Goal: Information Seeking & Learning: Check status

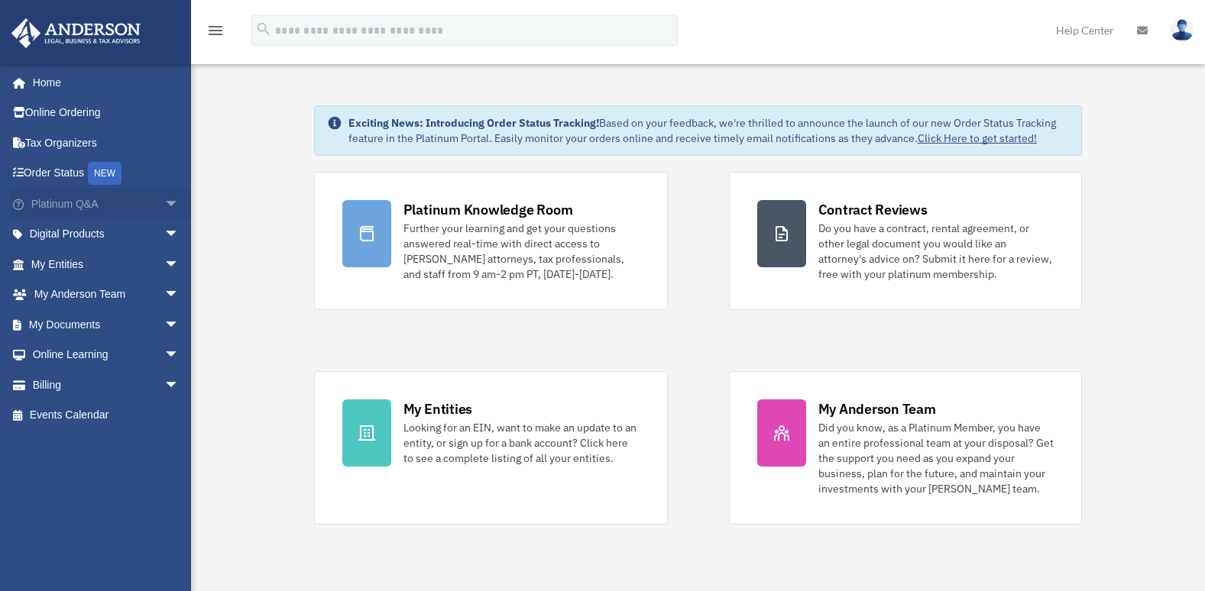
click at [164, 202] on span "arrow_drop_down" at bounding box center [179, 204] width 31 height 31
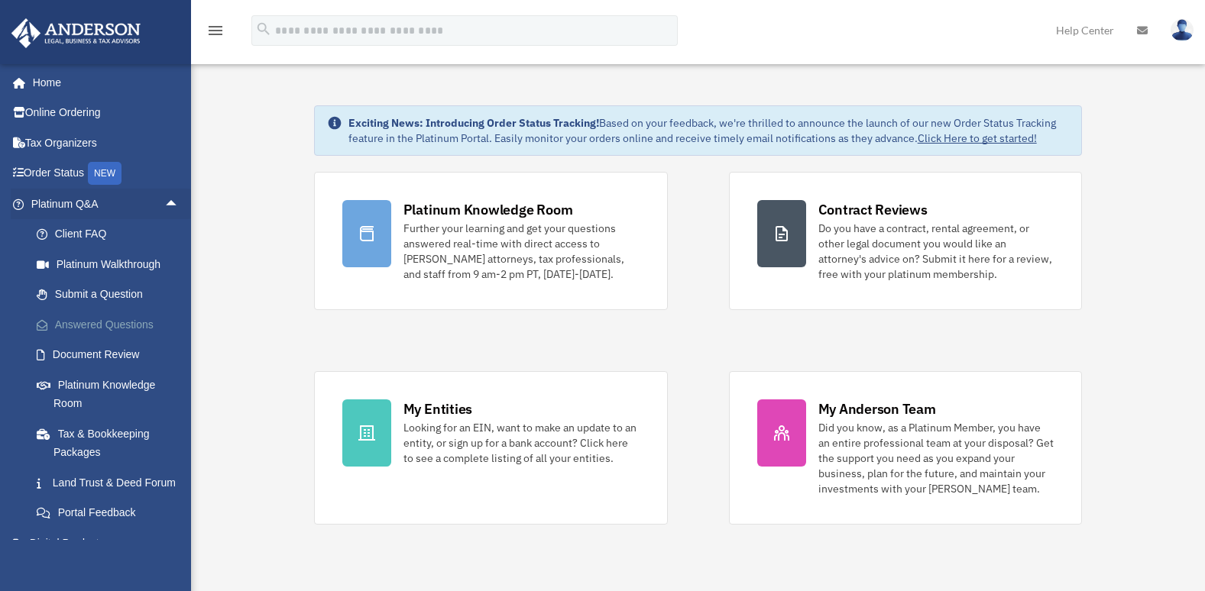
click at [127, 324] on link "Answered Questions" at bounding box center [111, 325] width 181 height 31
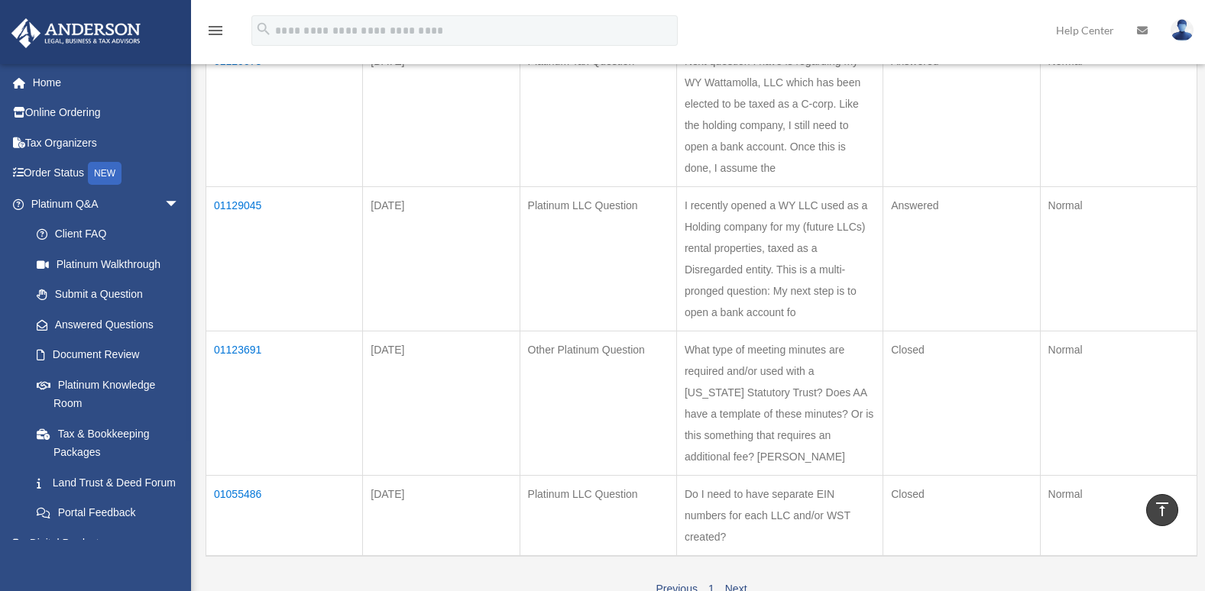
scroll to position [392, 0]
click at [238, 242] on td "01129045" at bounding box center [284, 254] width 157 height 144
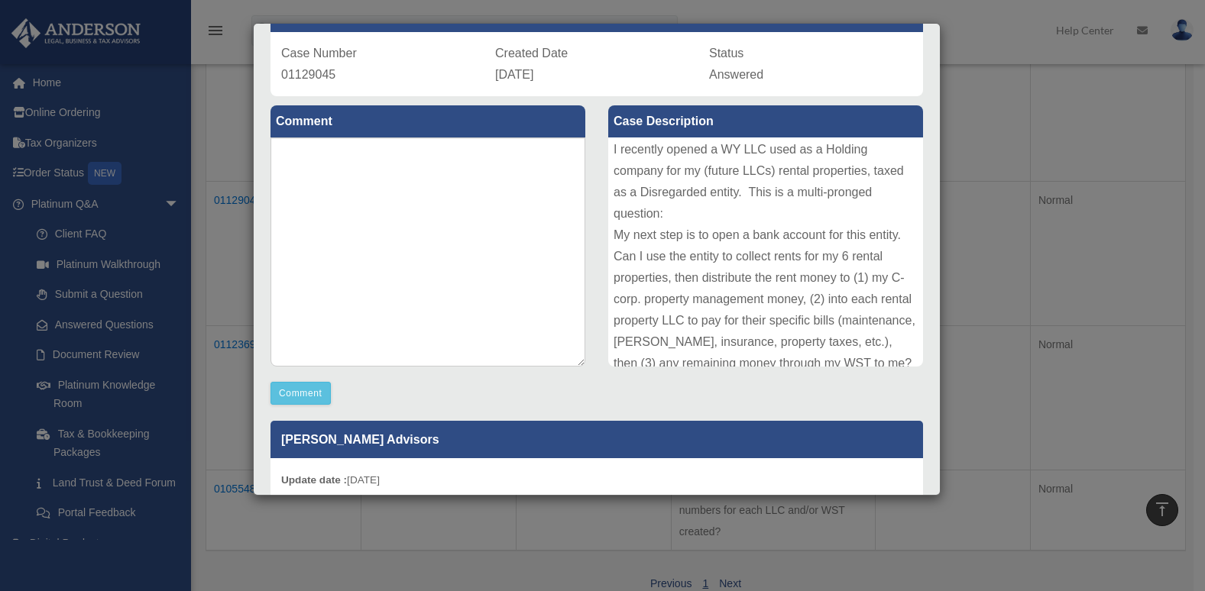
scroll to position [0, 0]
click at [913, 178] on div "Case Description I recently opened a WY LLC used as a Holding company for my (f…" at bounding box center [766, 237] width 338 height 282
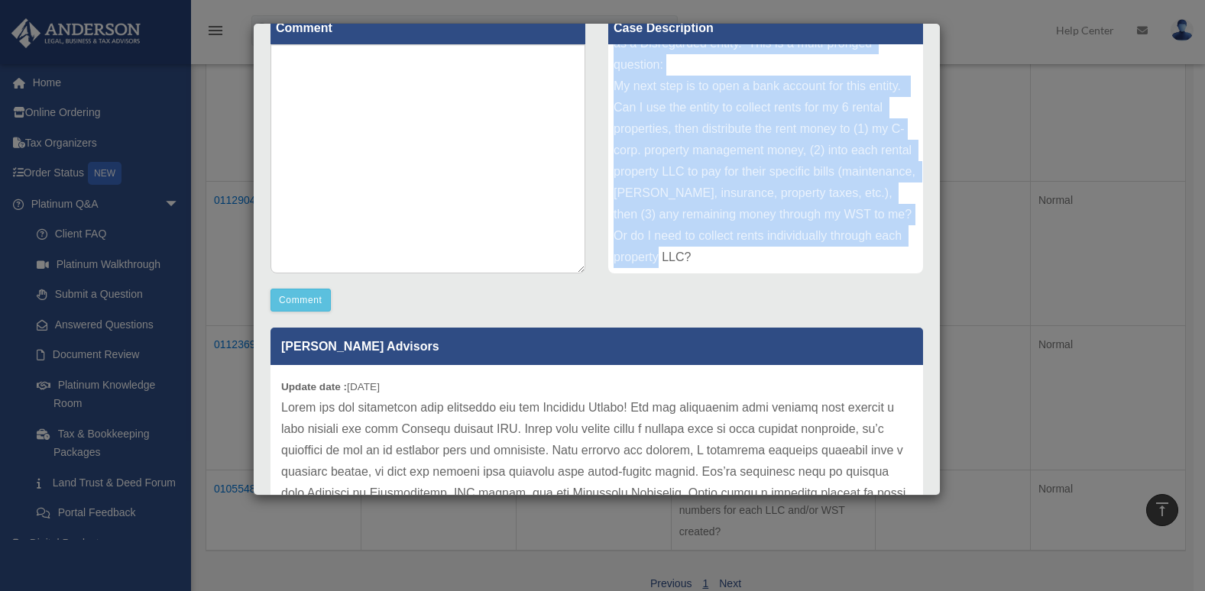
scroll to position [81, 0]
drag, startPoint x: 606, startPoint y: 56, endPoint x: 861, endPoint y: 266, distance: 330.6
click at [861, 266] on div "I recently opened a WY LLC used as a Holding company for my (future LLCs) renta…" at bounding box center [765, 158] width 315 height 229
copy div "I recently opened a WY LLC used as a Holding company for my (future LLCs) renta…"
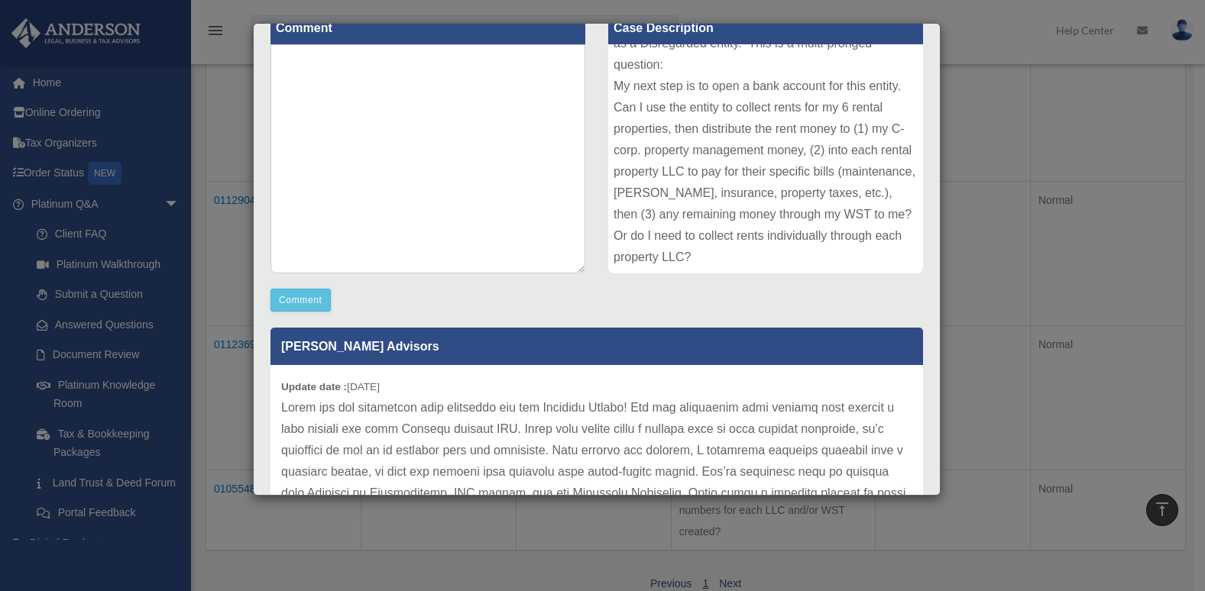
click at [1071, 171] on div "Case Detail × Platinum LLC Question Case Number 01129045 Created Date September…" at bounding box center [602, 295] width 1205 height 591
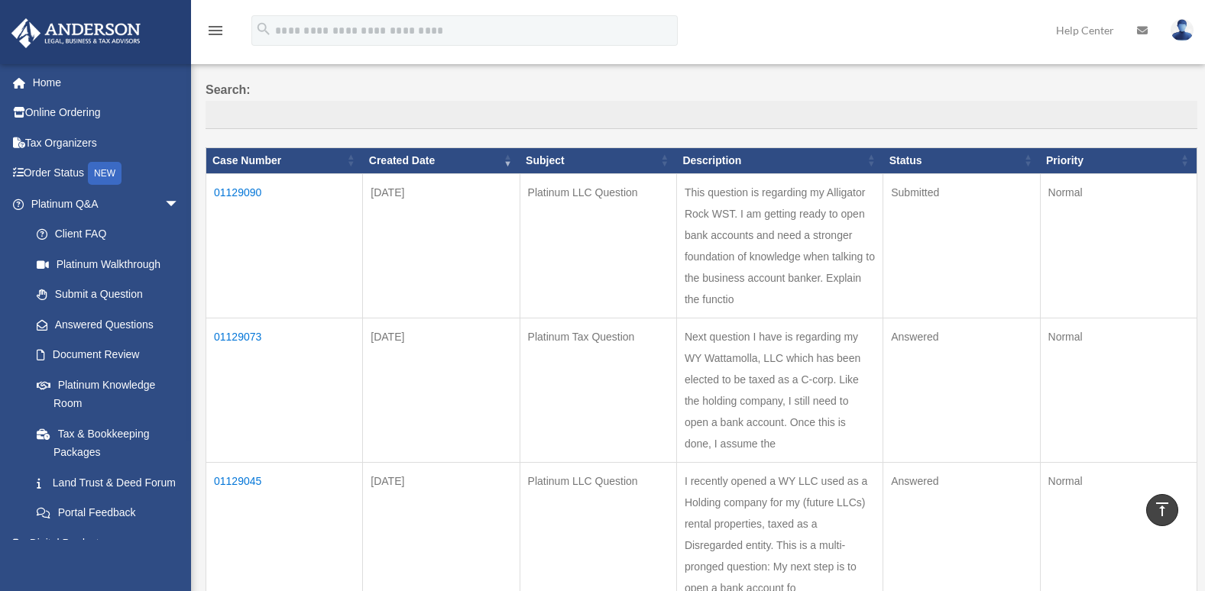
scroll to position [108, 0]
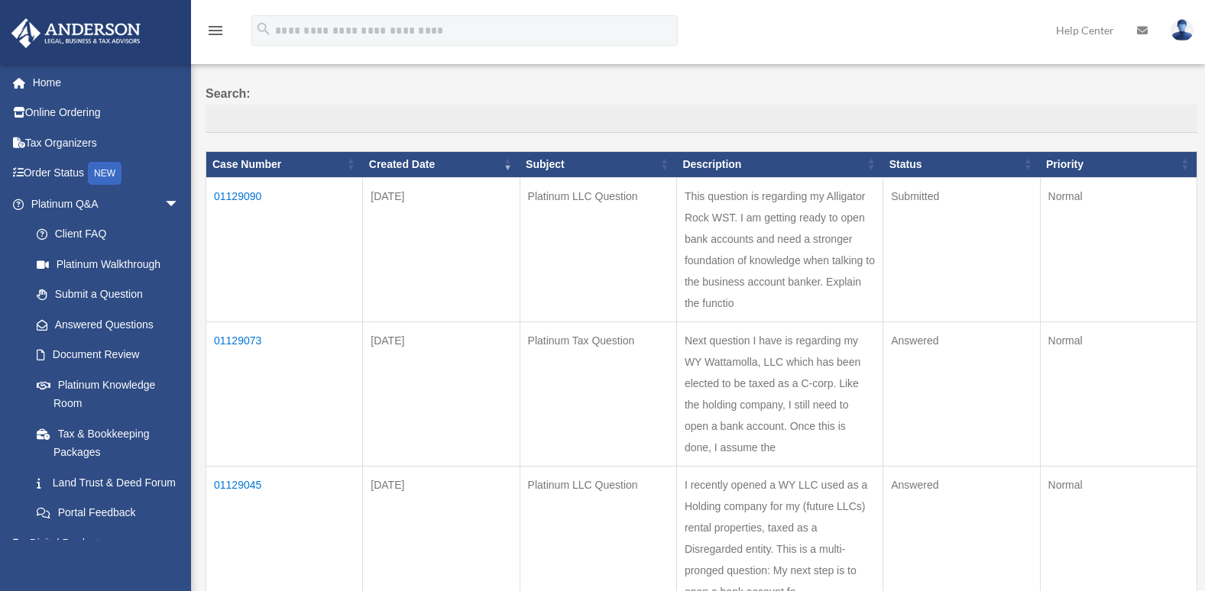
click at [240, 193] on td "01129090" at bounding box center [284, 249] width 157 height 144
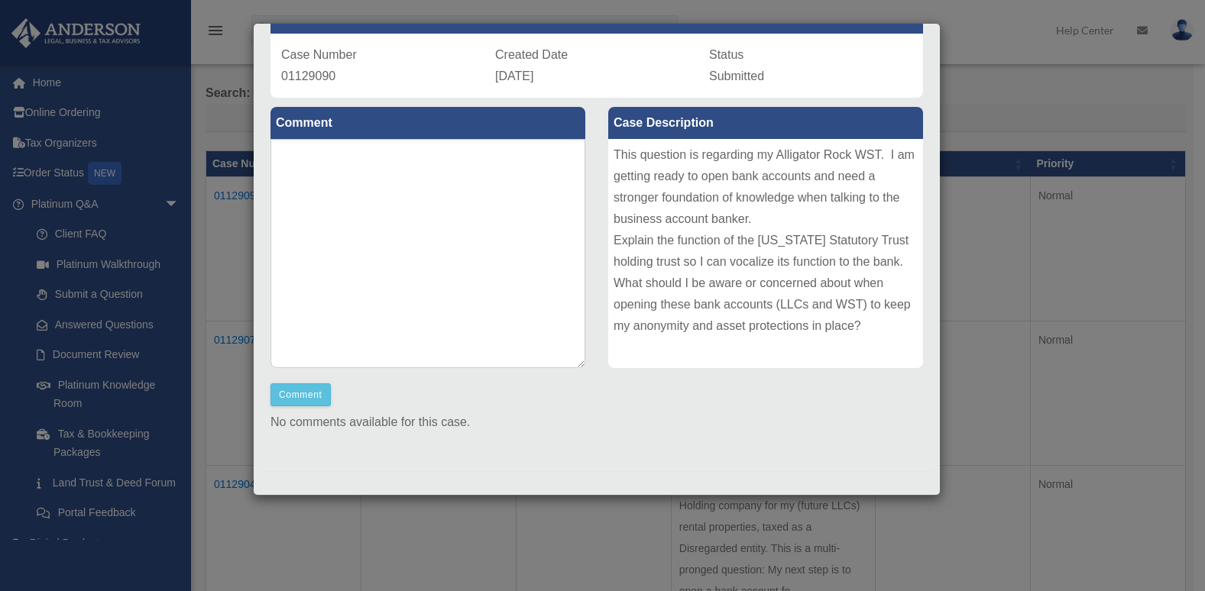
scroll to position [111, 0]
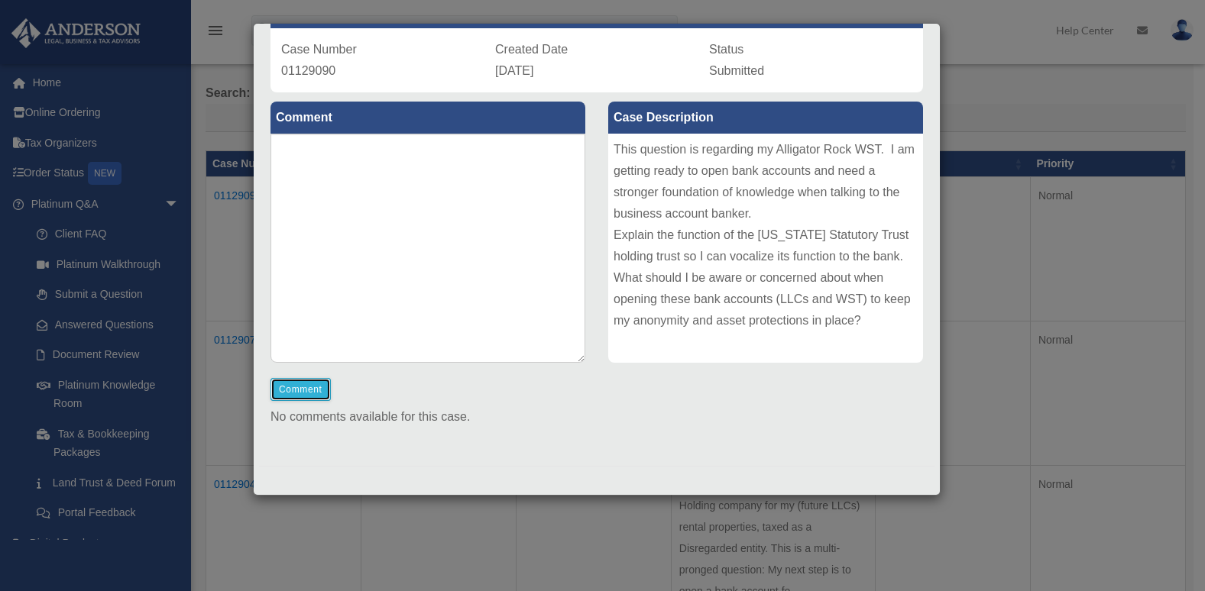
click at [303, 392] on button "Comment" at bounding box center [301, 389] width 60 height 23
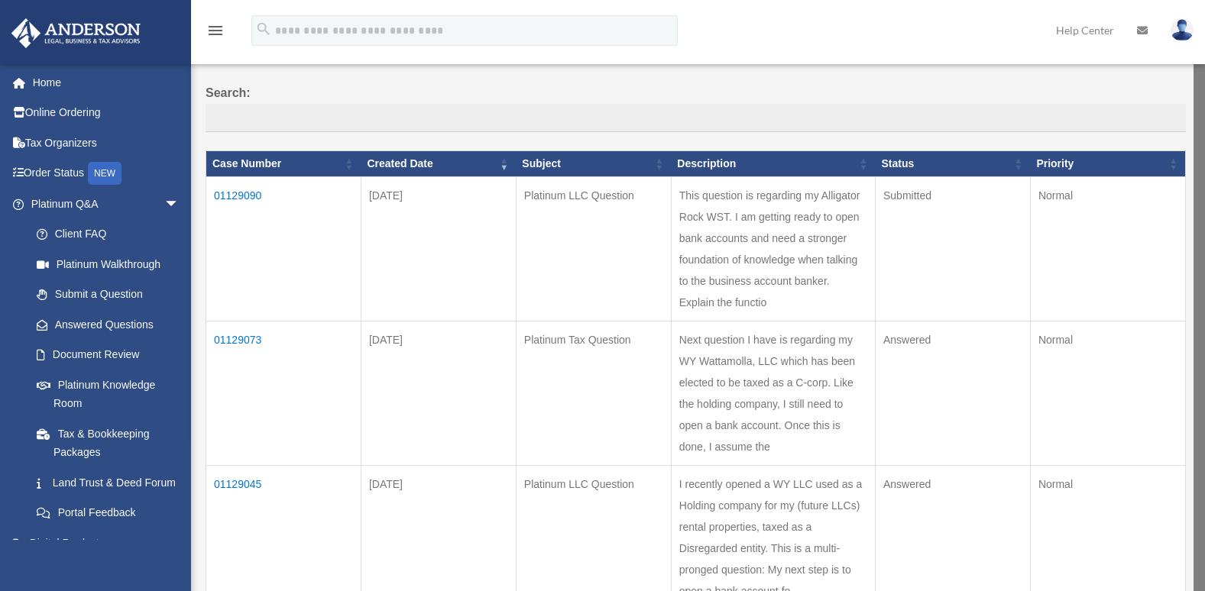
click at [242, 193] on td "01129090" at bounding box center [283, 249] width 155 height 144
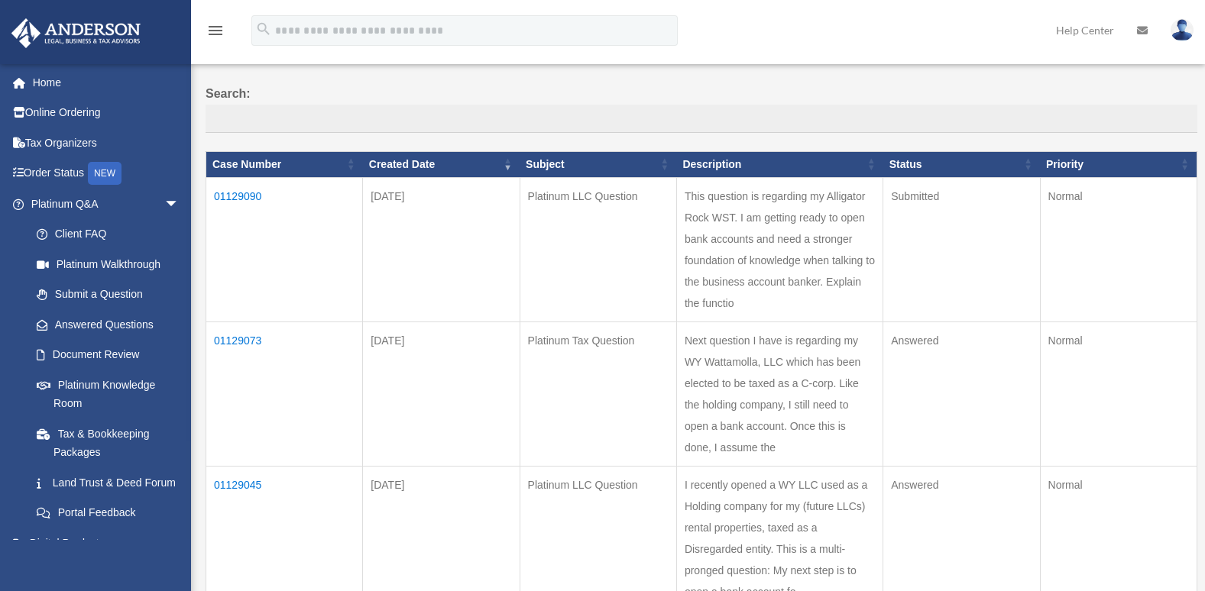
click at [242, 193] on td "01129090" at bounding box center [284, 249] width 157 height 144
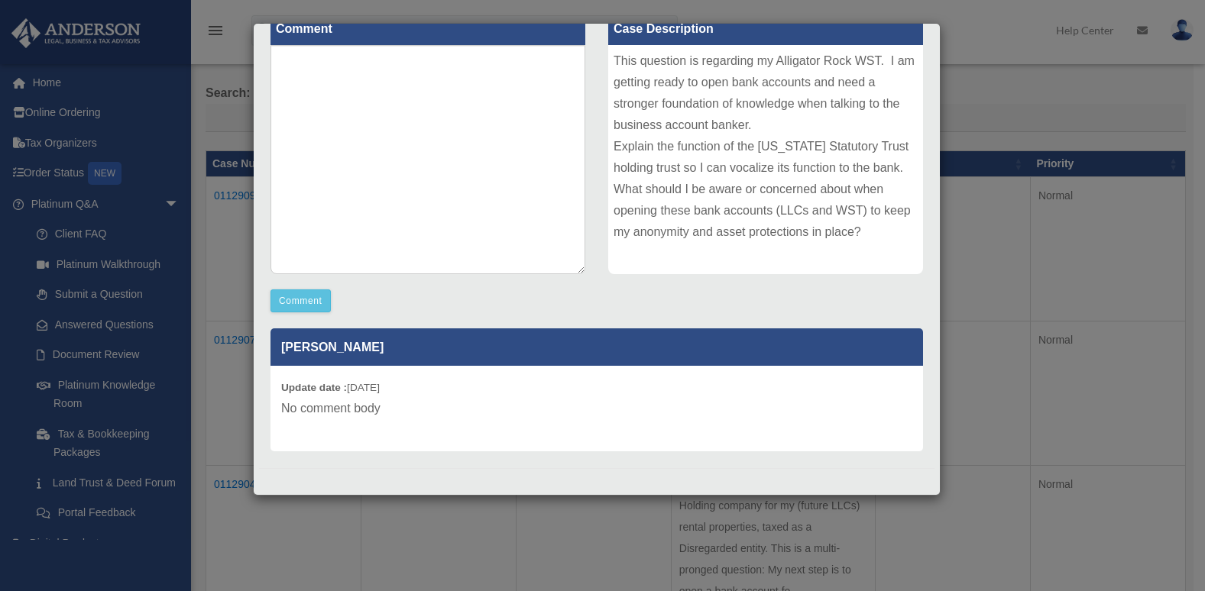
scroll to position [202, 0]
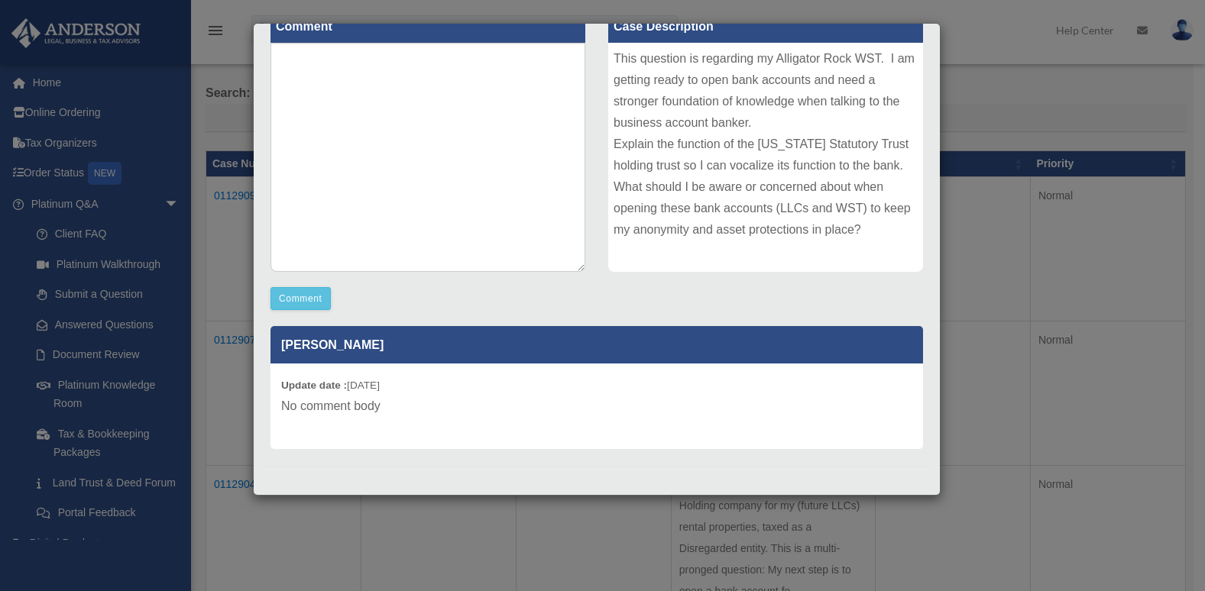
click at [387, 349] on p "Edward Moodyuserc" at bounding box center [597, 344] width 653 height 37
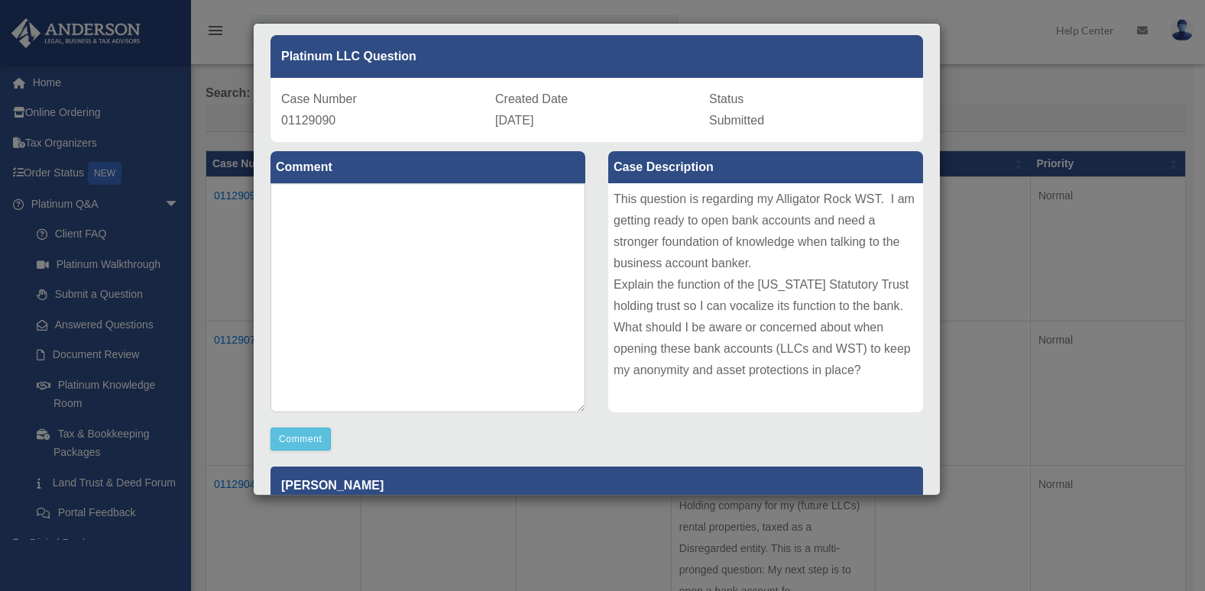
scroll to position [45, 0]
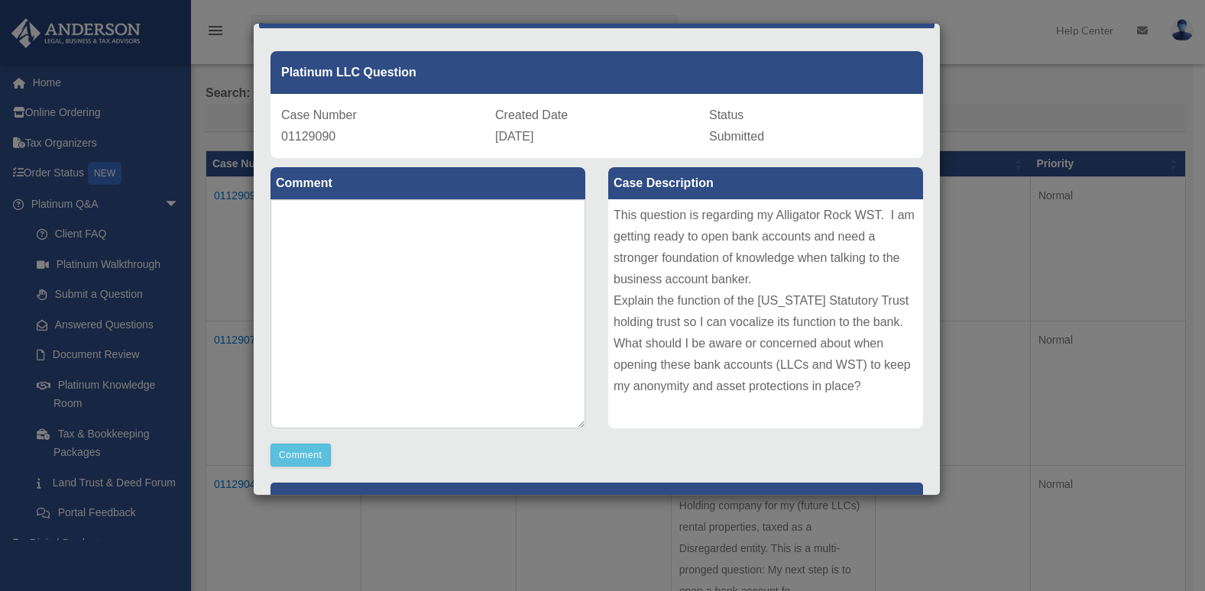
click at [941, 147] on div "Case Detail × Platinum LLC Question Case Number 01129090 Created Date September…" at bounding box center [602, 295] width 1205 height 591
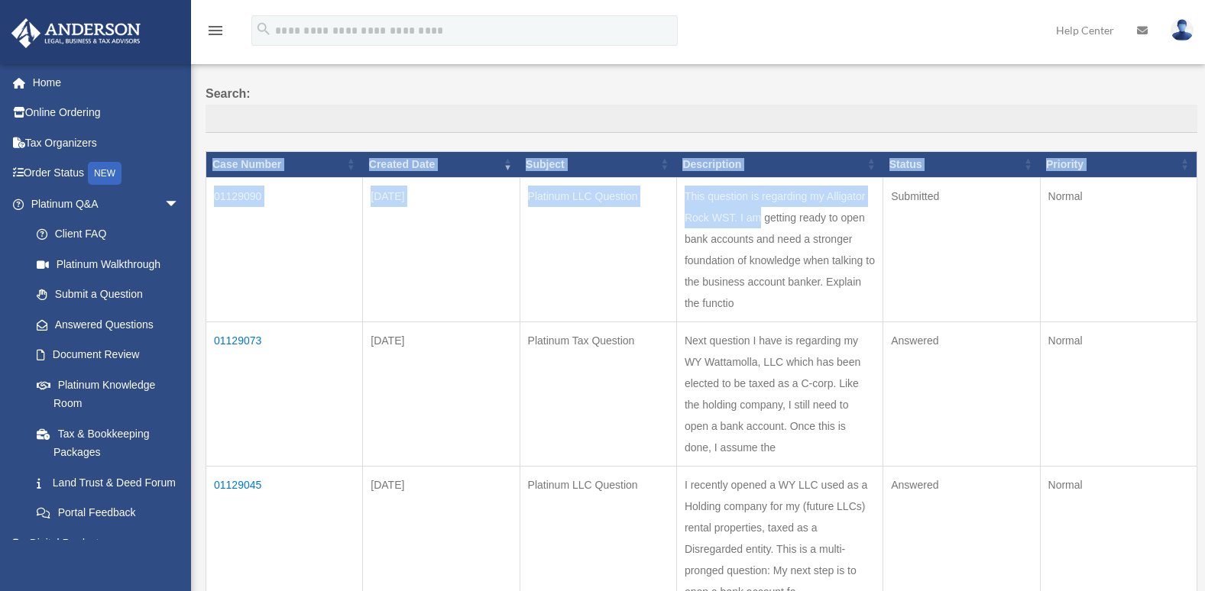
drag, startPoint x: 941, startPoint y: 147, endPoint x: 796, endPoint y: 190, distance: 151.4
click at [796, 190] on div "Show ** ** ** *** entries Search: Case Number Created Date Subject Description …" at bounding box center [702, 458] width 992 height 842
click at [947, 293] on td "Submitted" at bounding box center [961, 249] width 157 height 144
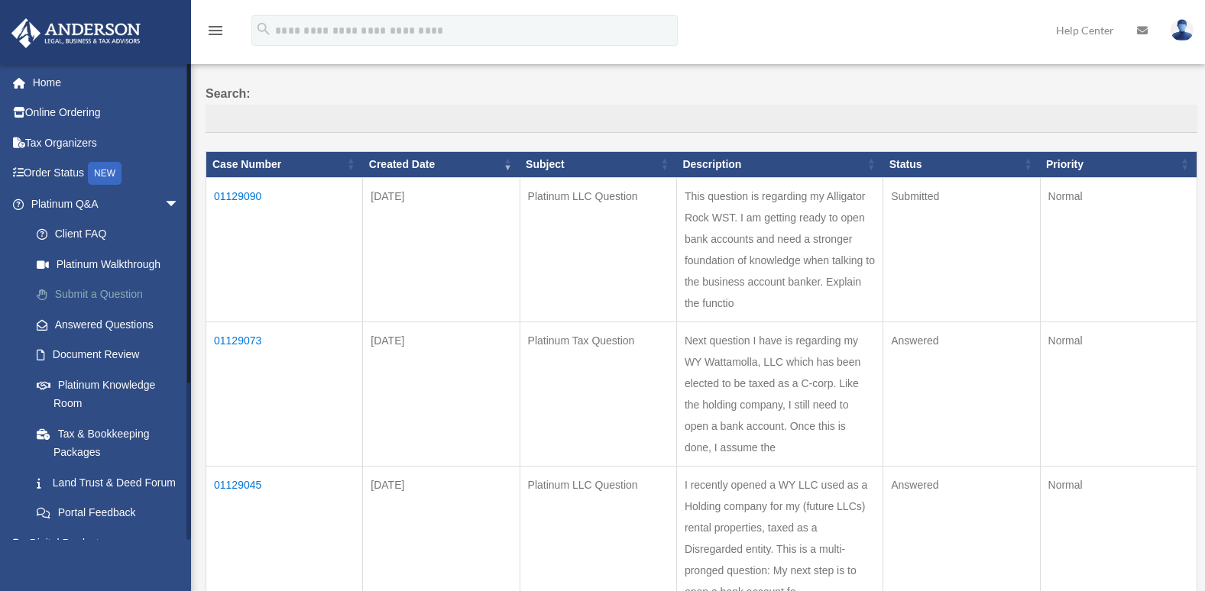
click at [113, 292] on link "Submit a Question" at bounding box center [111, 295] width 181 height 31
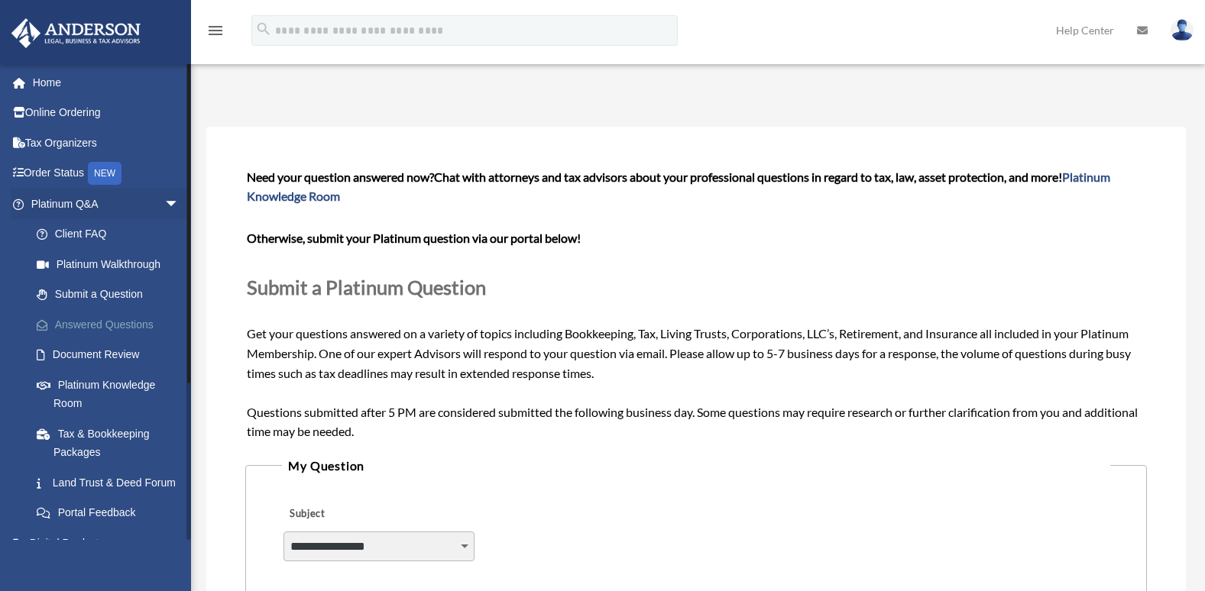
click at [102, 324] on link "Answered Questions" at bounding box center [111, 325] width 181 height 31
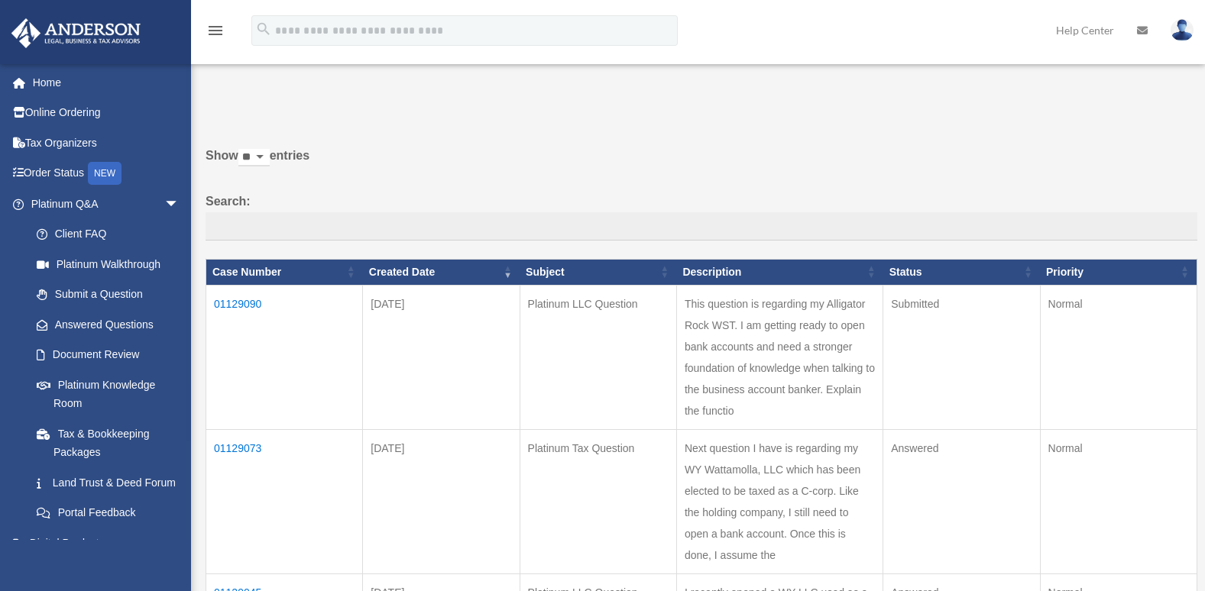
click at [246, 303] on td "01129090" at bounding box center [284, 357] width 157 height 144
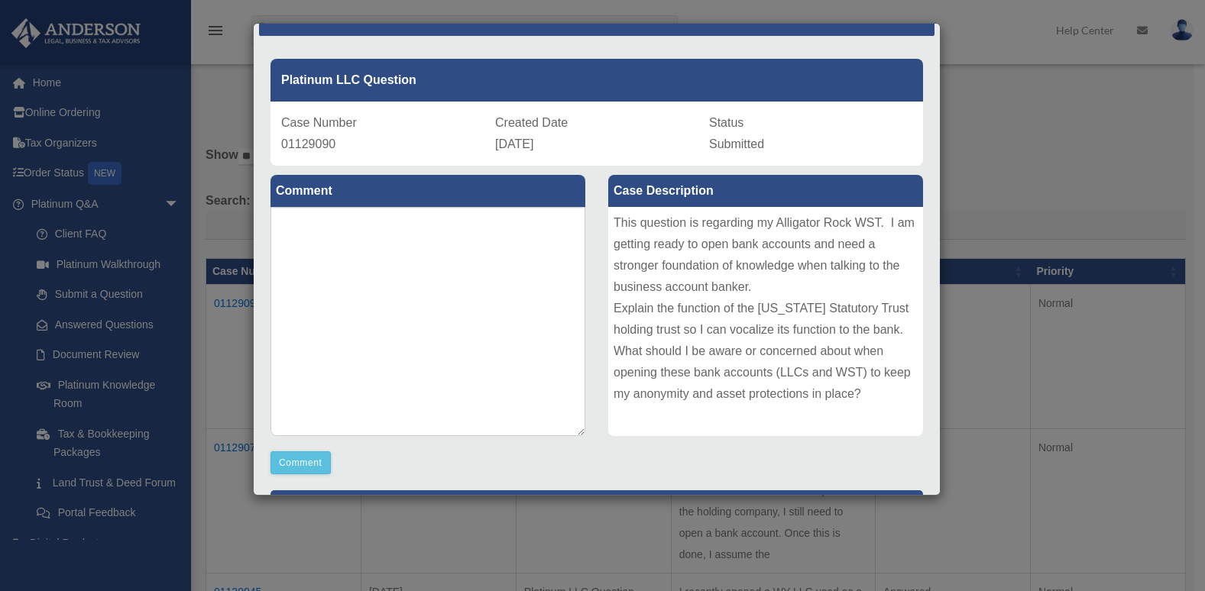
scroll to position [32, 0]
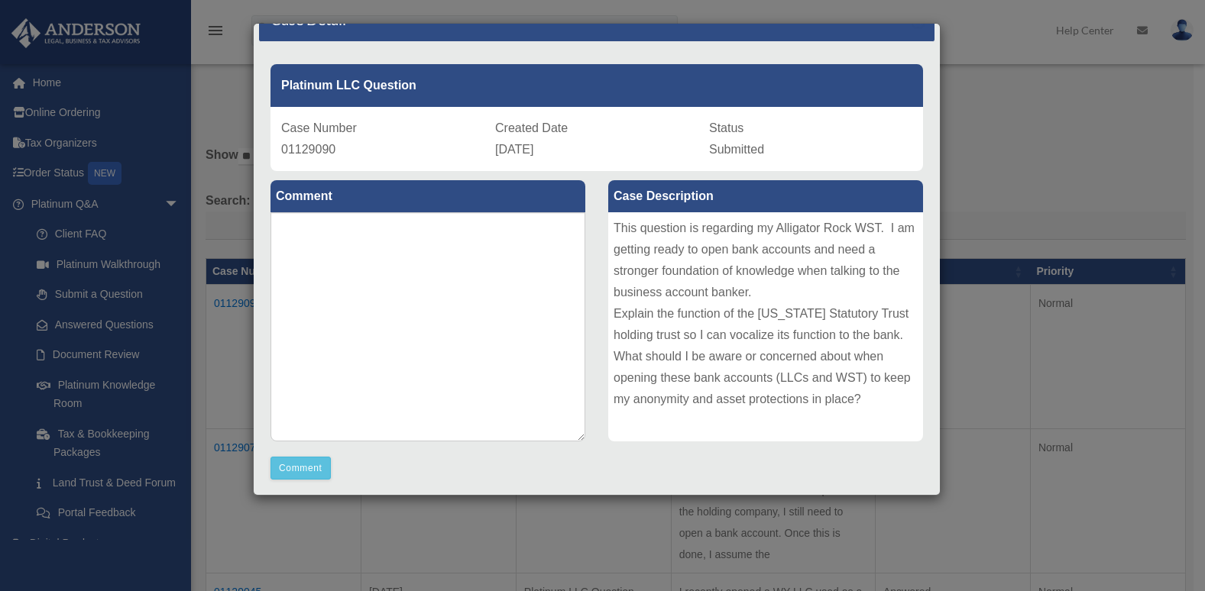
click at [303, 147] on span "01129090" at bounding box center [308, 149] width 54 height 13
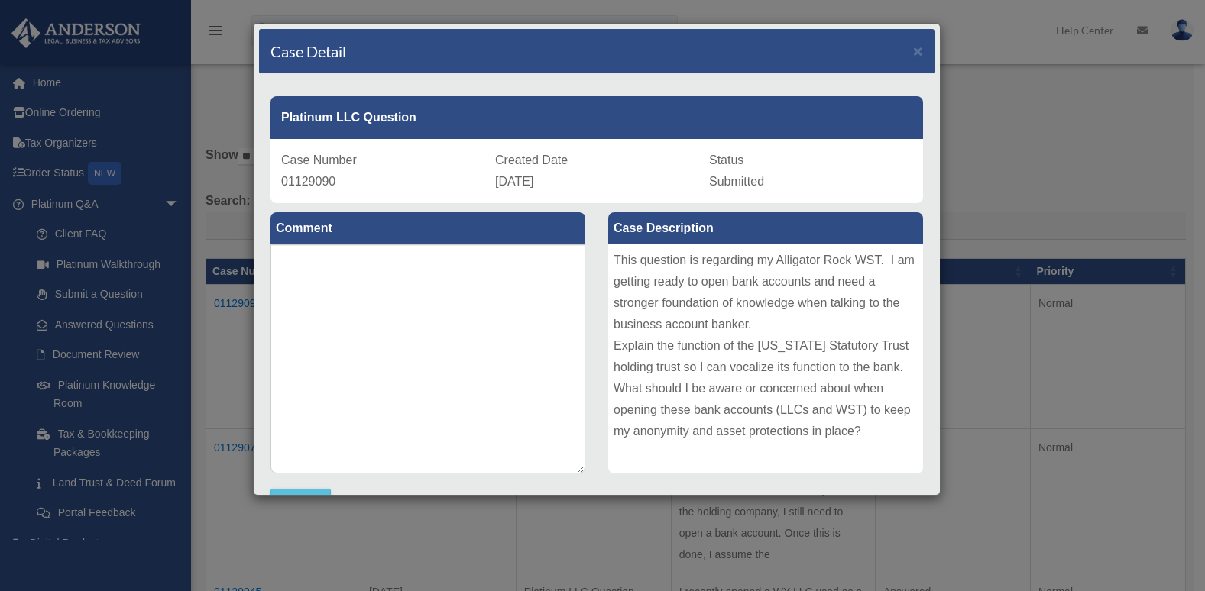
click at [775, 53] on div "Case Detail ×" at bounding box center [597, 51] width 676 height 45
drag, startPoint x: 828, startPoint y: 419, endPoint x: 720, endPoint y: 442, distance: 110.3
click at [720, 442] on div "This question is regarding my Alligator Rock WST. I am getting ready to open ba…" at bounding box center [765, 359] width 315 height 229
click at [913, 47] on span "×" at bounding box center [918, 51] width 10 height 18
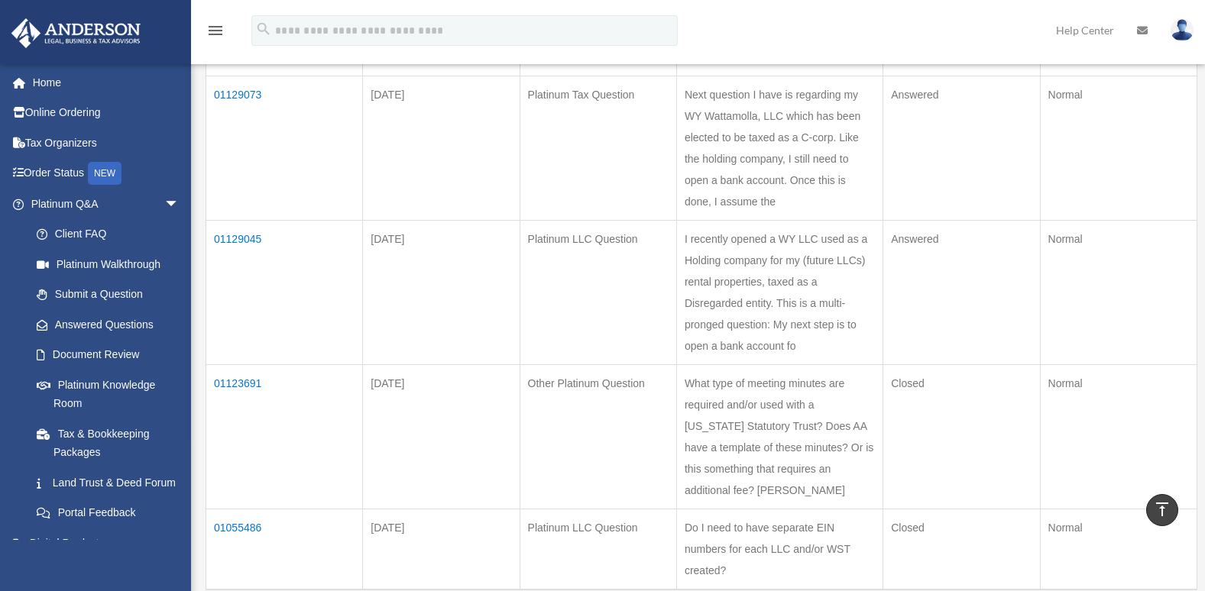
scroll to position [356, 0]
click at [232, 277] on td "01129045" at bounding box center [284, 290] width 157 height 144
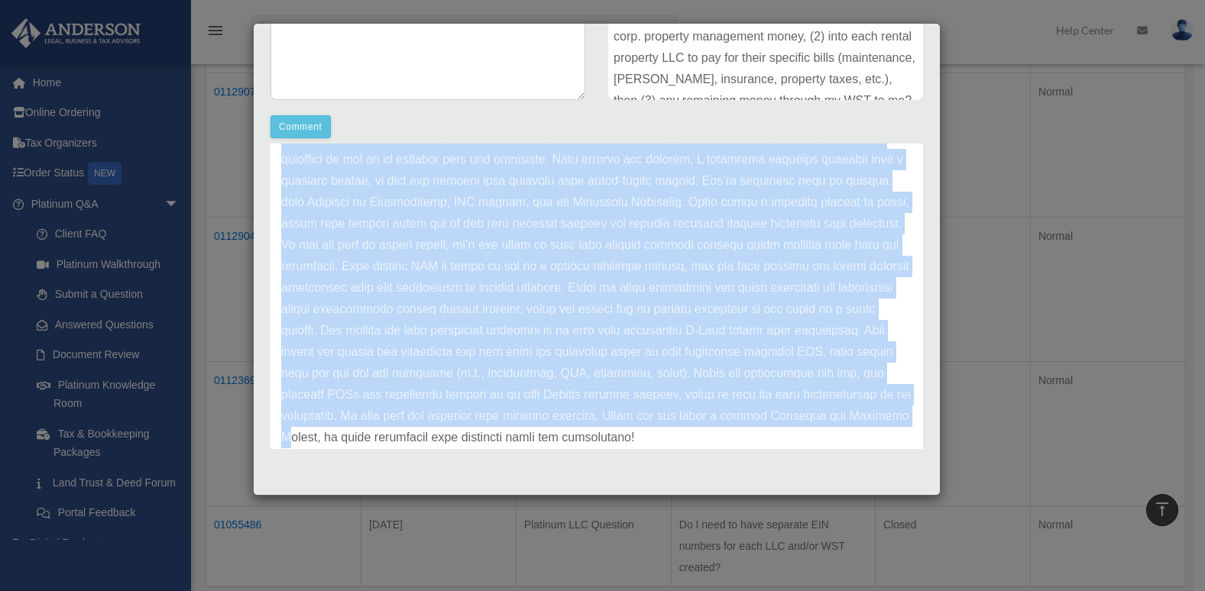
scroll to position [170, 0]
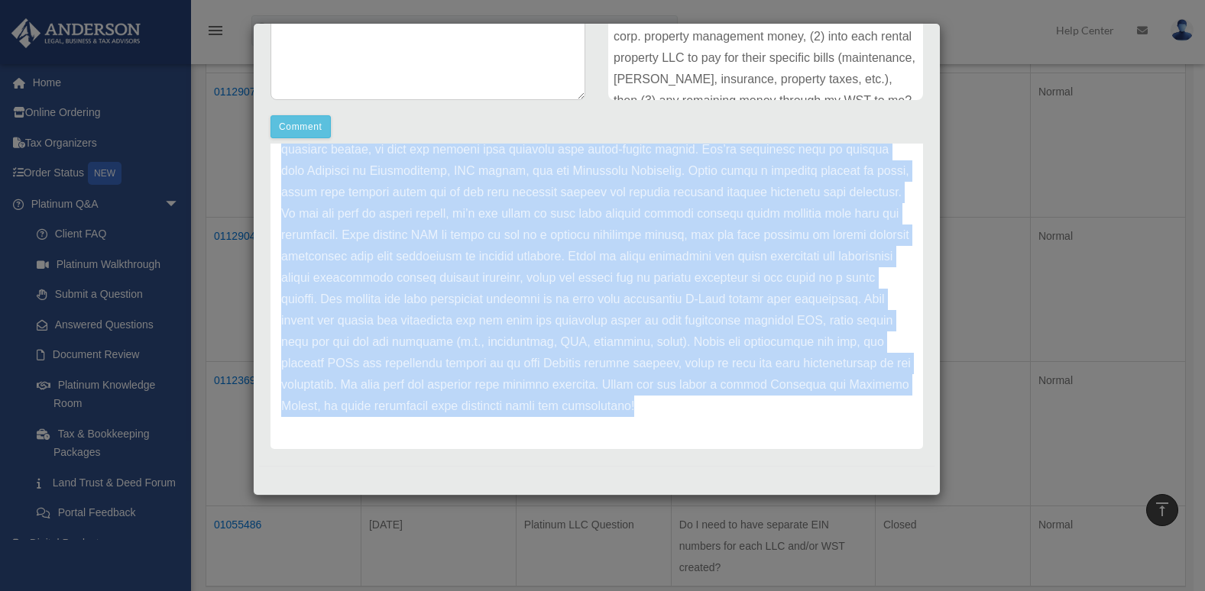
drag, startPoint x: 279, startPoint y: 209, endPoint x: 669, endPoint y: 424, distance: 445.0
click at [669, 424] on div "Update date : 09-30-2025" at bounding box center [597, 246] width 653 height 407
drag, startPoint x: 669, startPoint y: 424, endPoint x: 586, endPoint y: 364, distance: 102.3
copy div "Update date : 09-30-2025 Thank you for submitting your questions via the Platin…"
click at [847, 426] on div "Update date : 09-30-2025" at bounding box center [597, 246] width 653 height 407
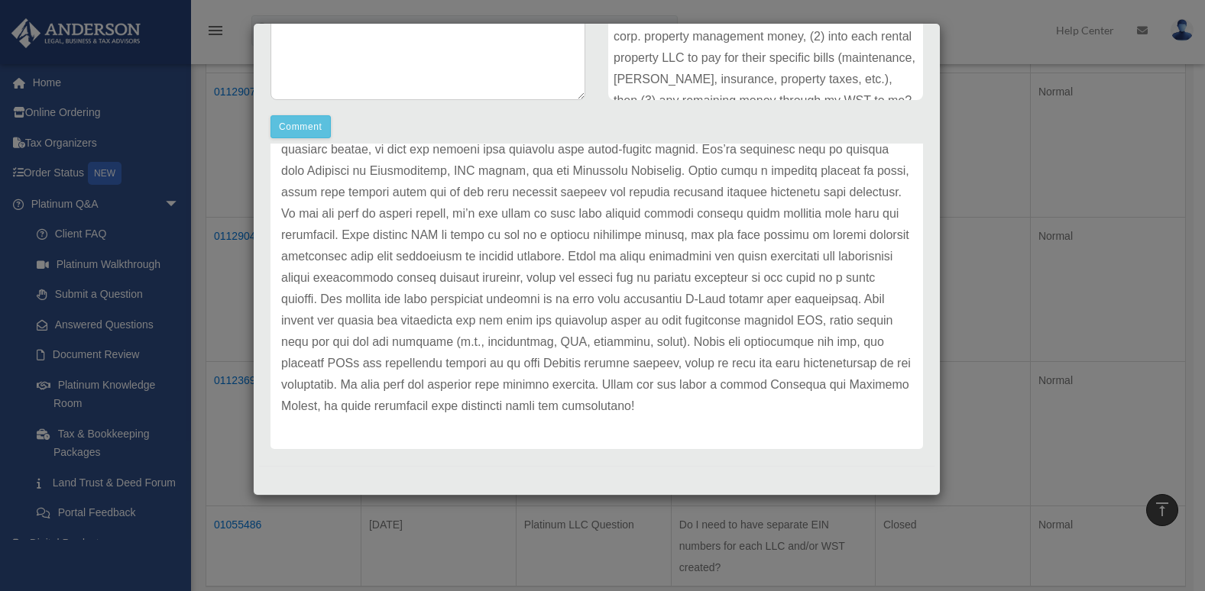
scroll to position [0, 0]
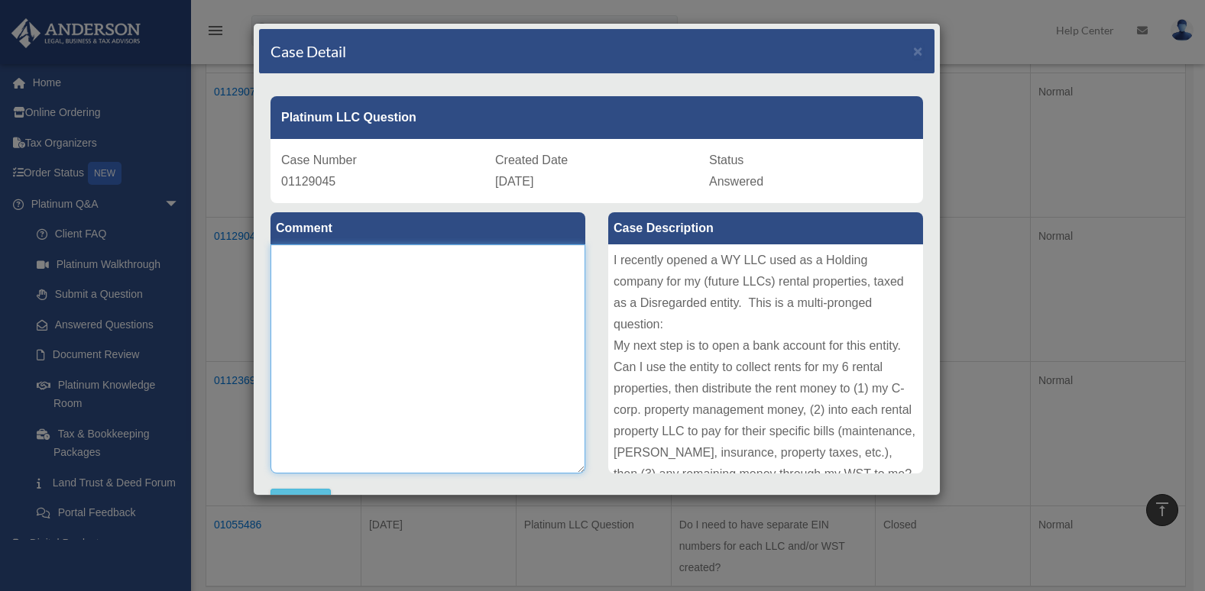
click at [373, 343] on textarea at bounding box center [428, 359] width 315 height 229
click at [913, 49] on span "×" at bounding box center [918, 51] width 10 height 18
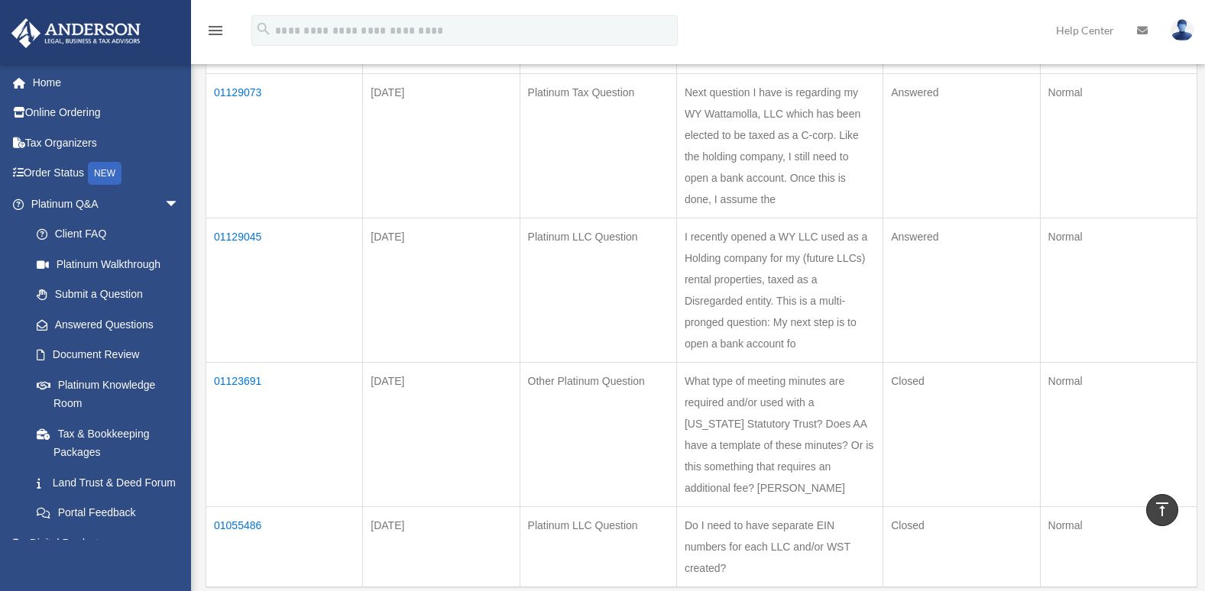
click at [244, 109] on td "01129073" at bounding box center [284, 145] width 157 height 144
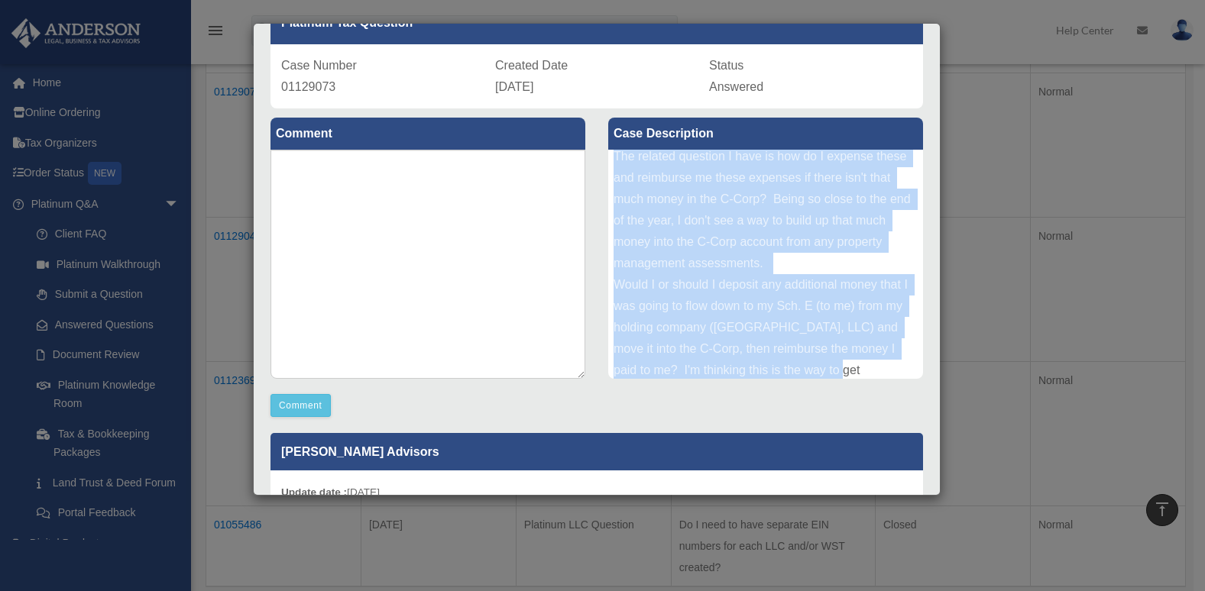
scroll to position [209, 0]
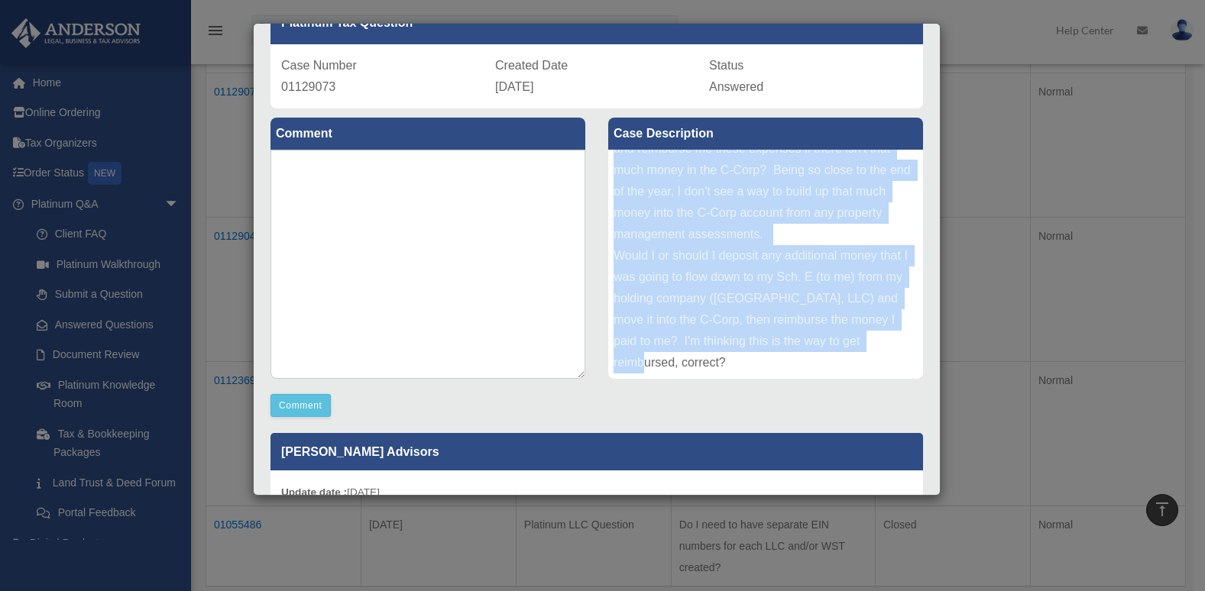
drag, startPoint x: 609, startPoint y: 160, endPoint x: 880, endPoint y: 365, distance: 338.8
click at [880, 365] on div "Next question I have is regarding my WY Wattamolla, LLC which has been elected …" at bounding box center [765, 264] width 315 height 229
drag, startPoint x: 880, startPoint y: 365, endPoint x: 758, endPoint y: 280, distance: 147.8
copy div "Next question I have is regarding my WY Wattamolla, LLC which has been elected …"
click at [840, 266] on div "Next question I have is regarding my WY Wattamolla, LLC which has been elected …" at bounding box center [765, 264] width 315 height 229
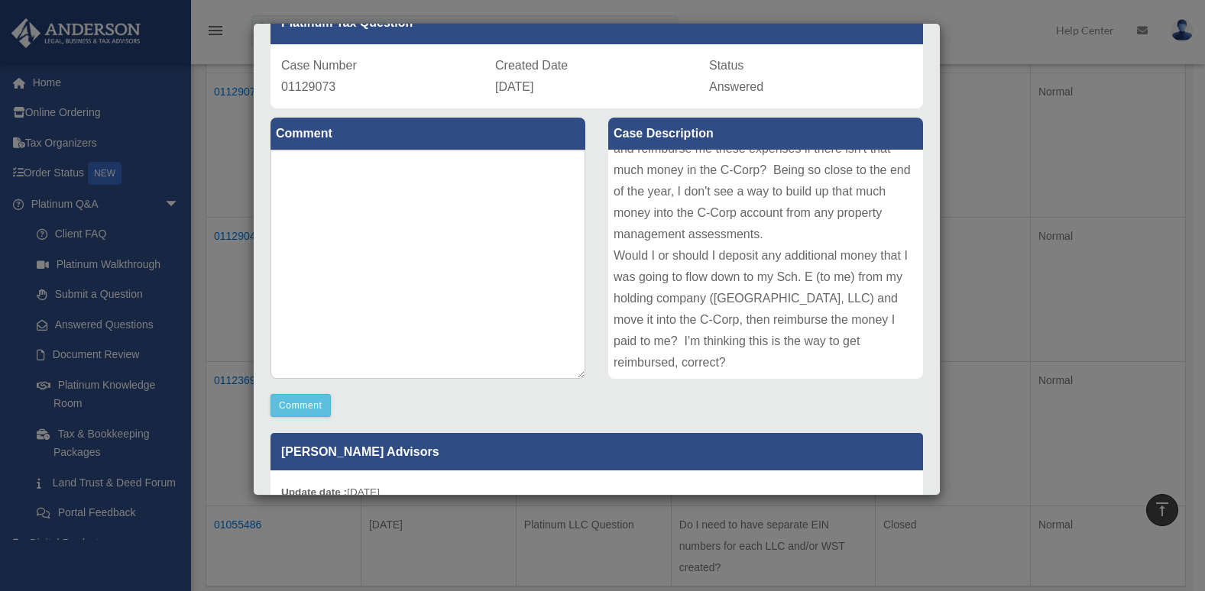
click at [771, 59] on div "Status Answered" at bounding box center [810, 76] width 203 height 43
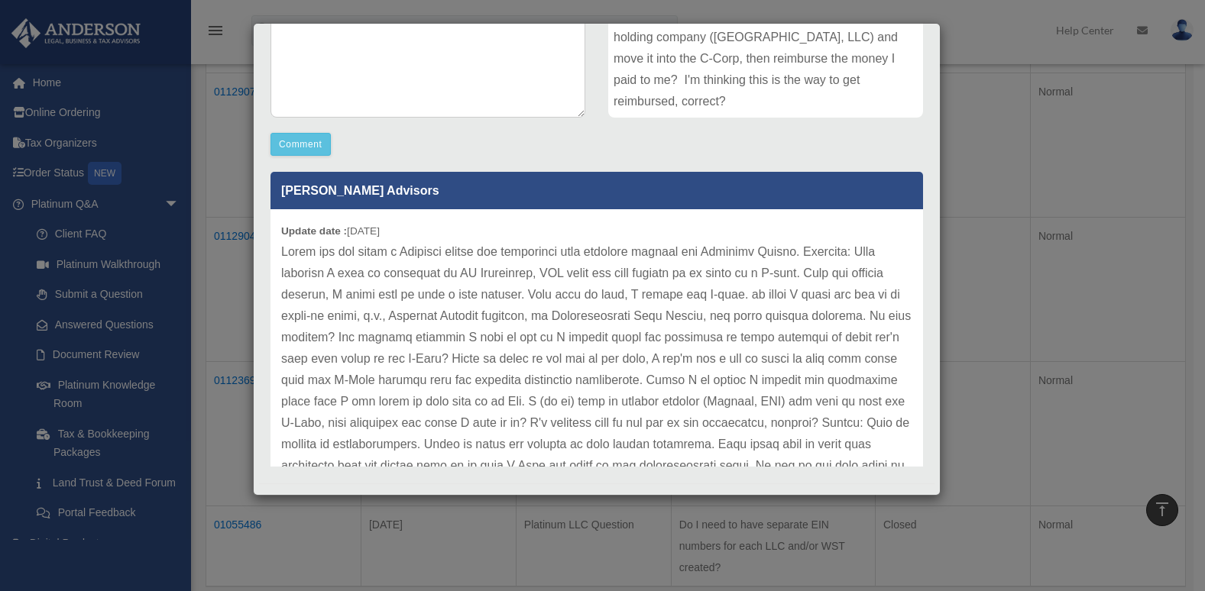
scroll to position [374, 0]
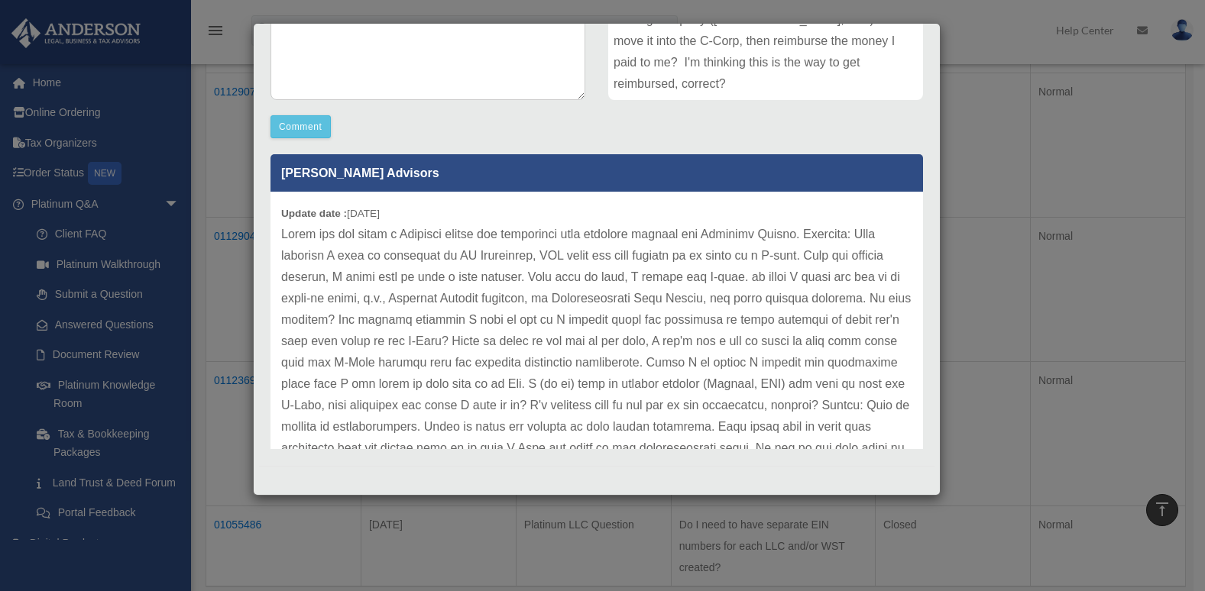
click at [280, 209] on div "Update date : 10-01-2025" at bounding box center [597, 459] width 653 height 535
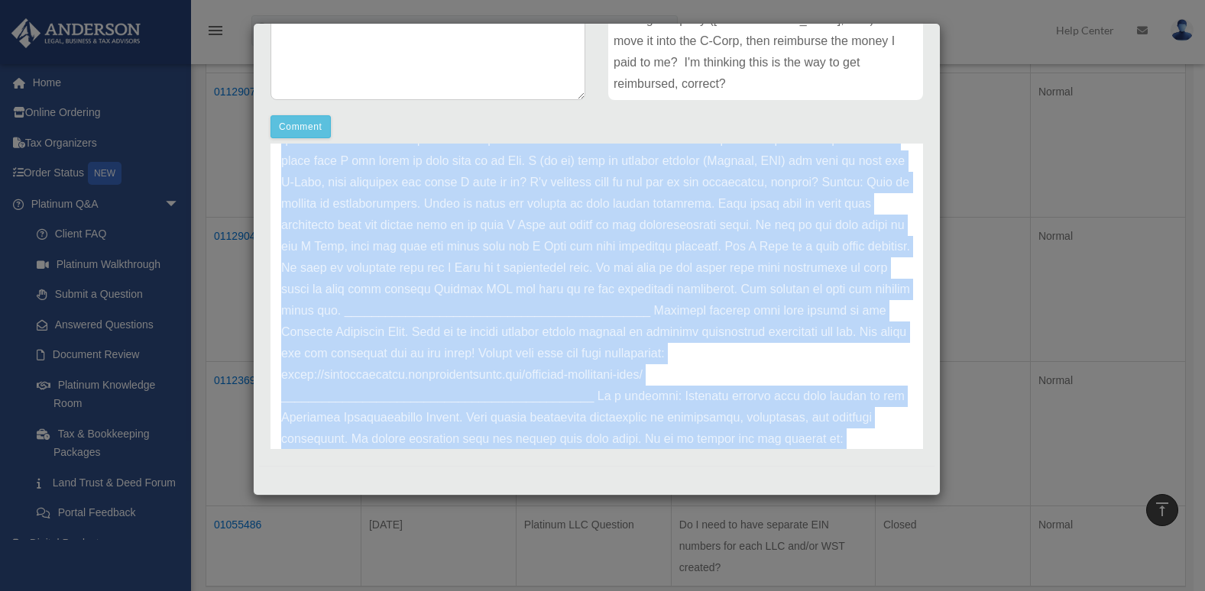
scroll to position [299, 0]
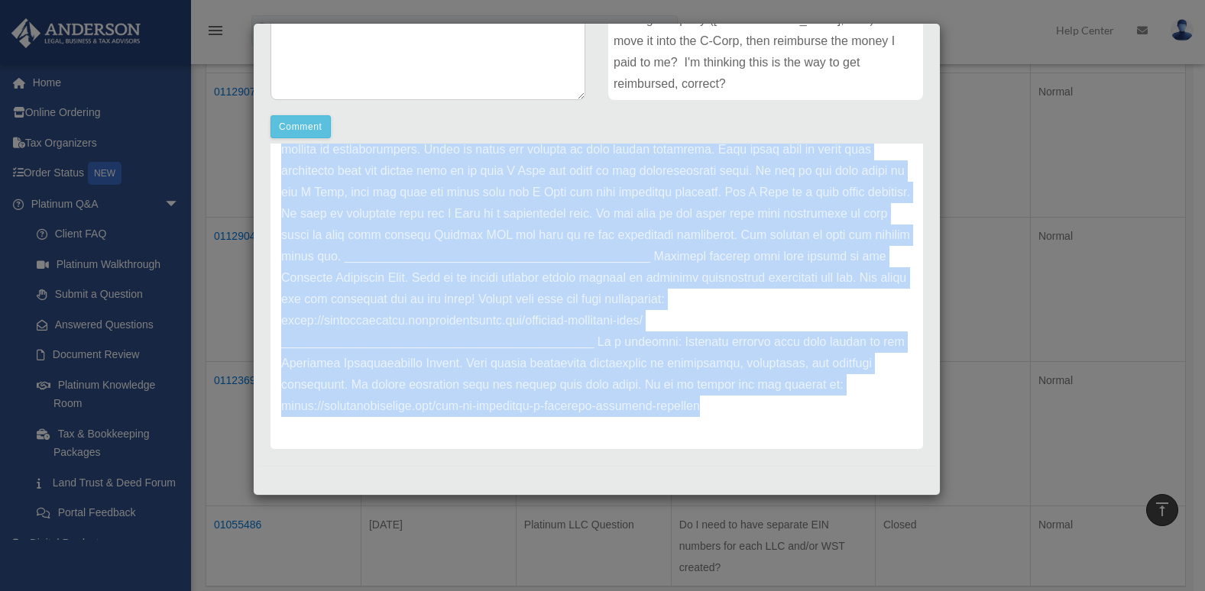
drag, startPoint x: 282, startPoint y: 209, endPoint x: 837, endPoint y: 436, distance: 599.1
click at [837, 436] on div "Update date : 10-01-2025" at bounding box center [597, 181] width 653 height 535
copy div "Update date : 10-01-2025 Thank you for being a Platinum member and submitting y…"
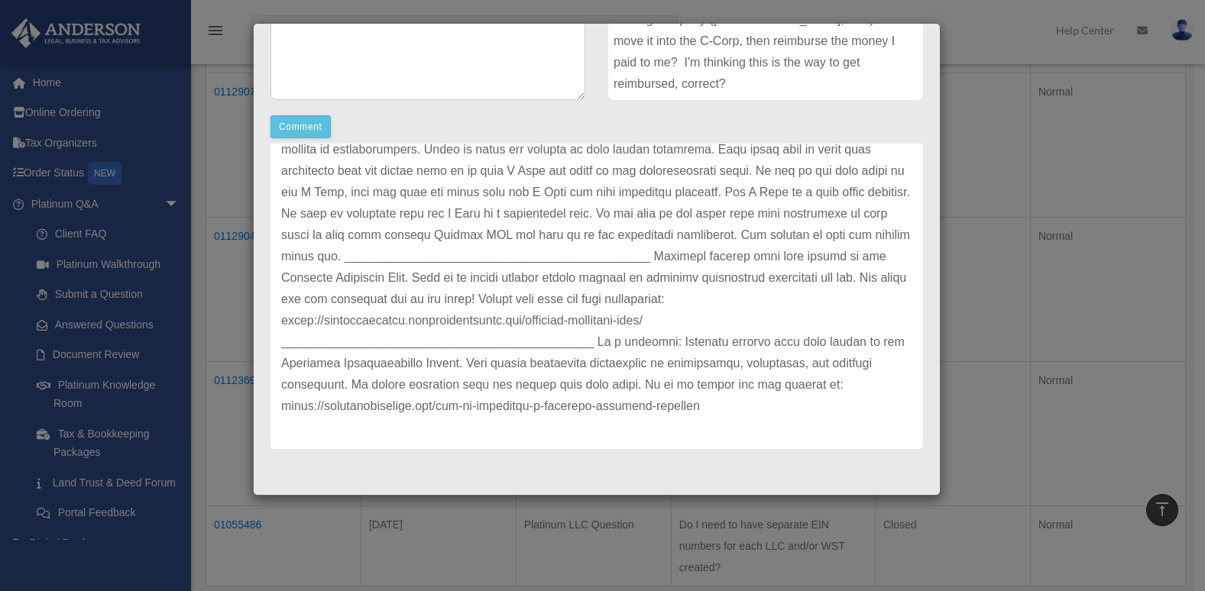
click at [1123, 281] on div "Case Detail × Platinum Tax Question Case Number 01129073 Created Date September…" at bounding box center [602, 295] width 1205 height 591
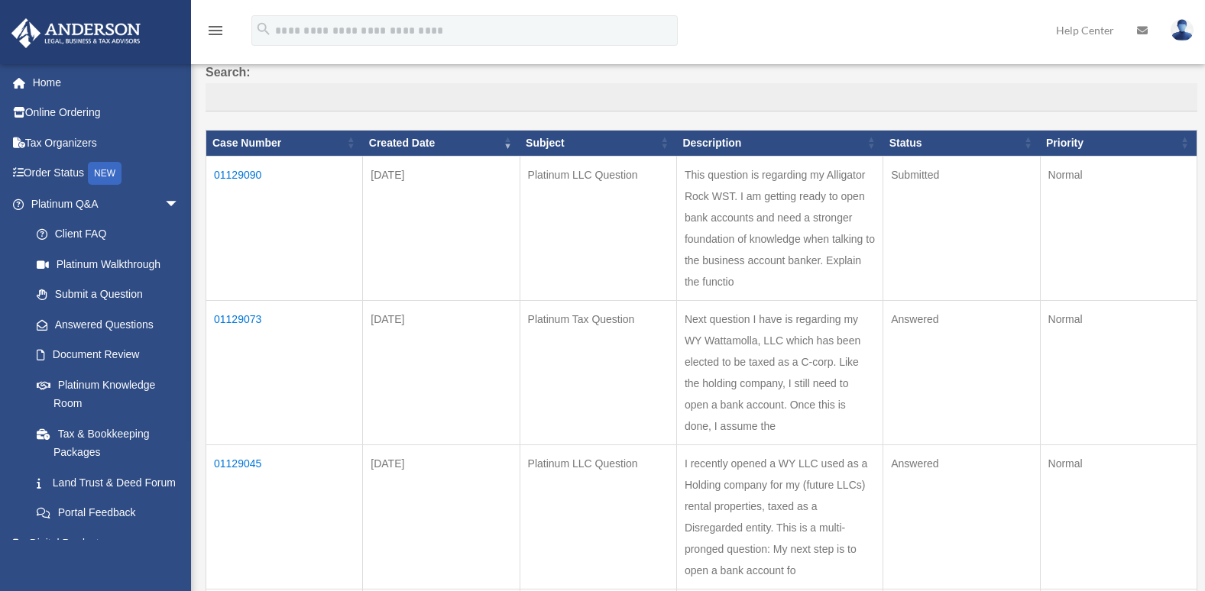
scroll to position [128, 0]
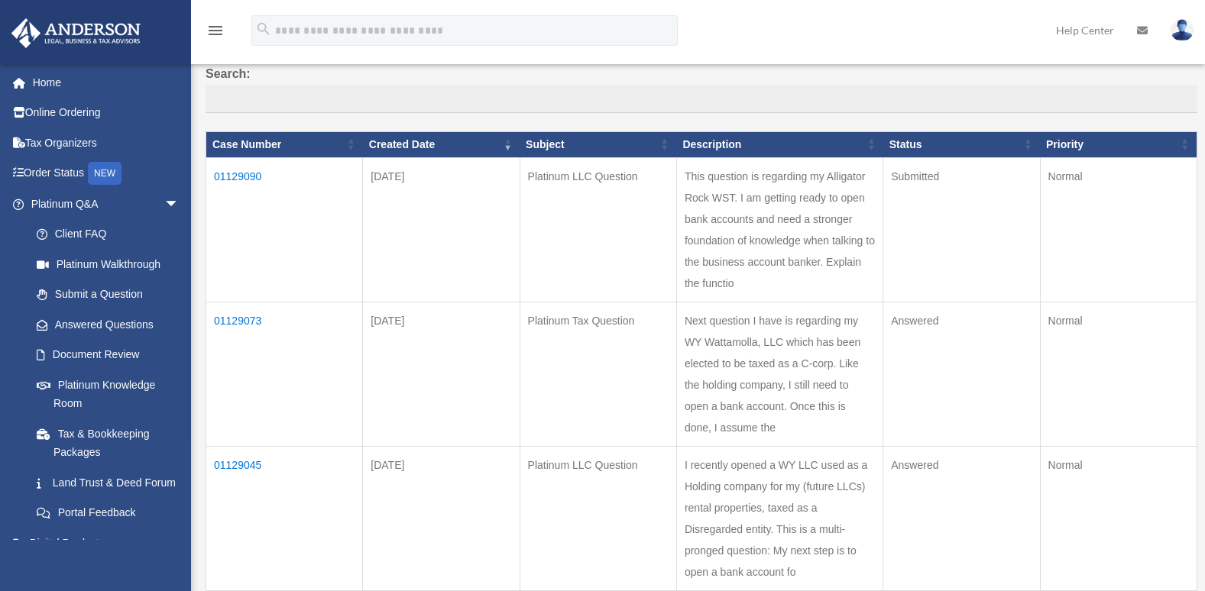
click at [254, 173] on td "01129090" at bounding box center [284, 229] width 157 height 144
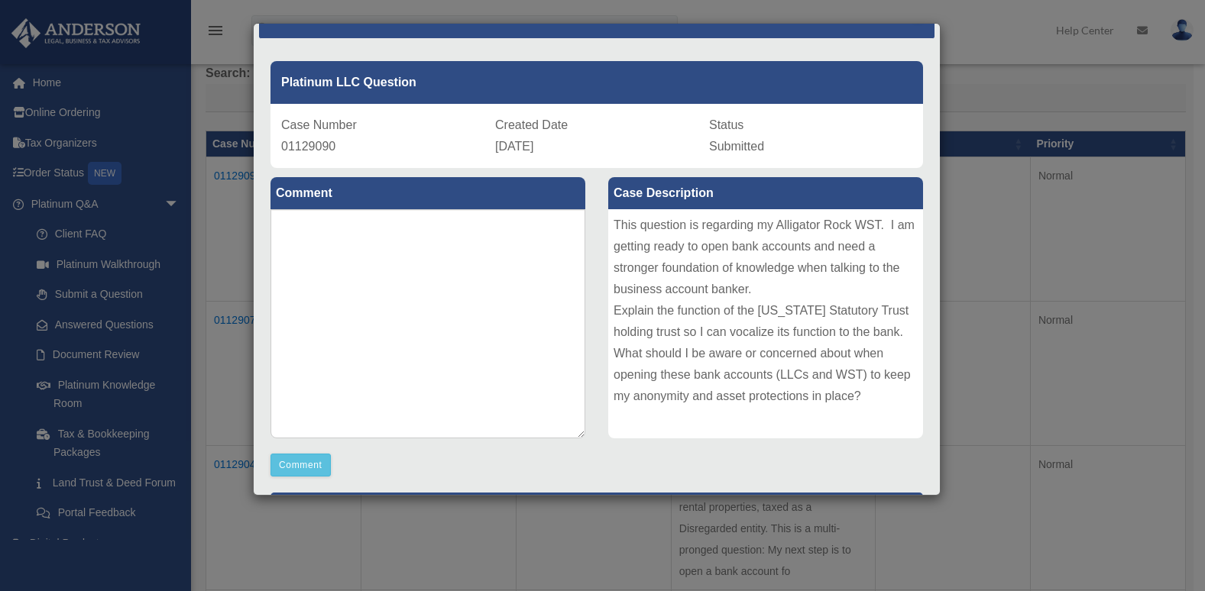
scroll to position [37, 0]
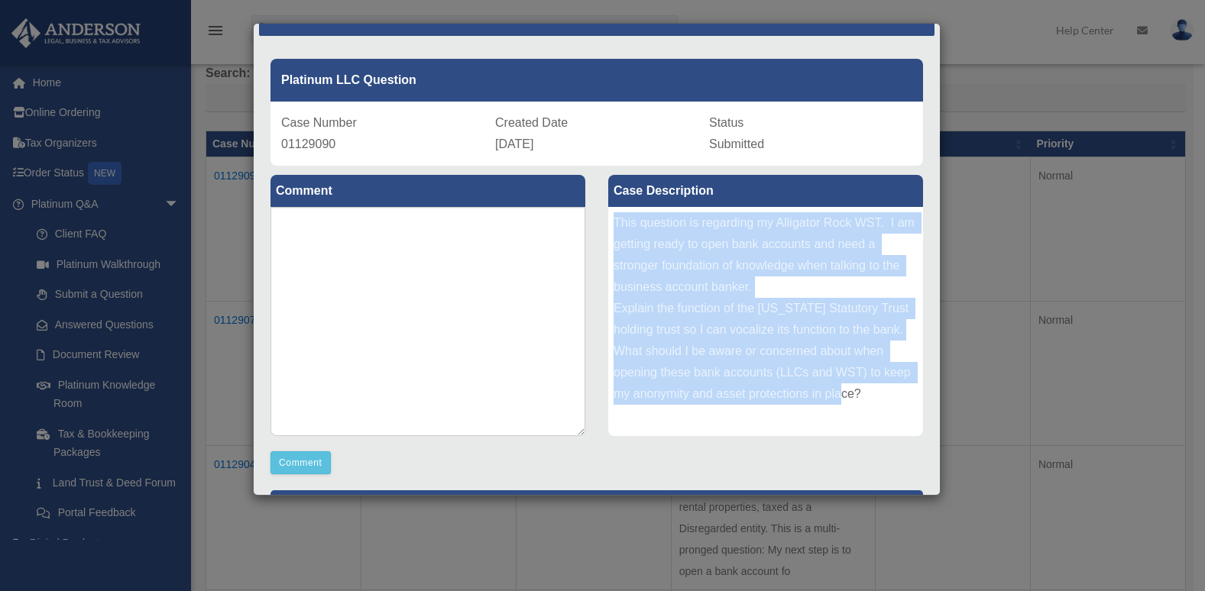
drag, startPoint x: 609, startPoint y: 222, endPoint x: 896, endPoint y: 404, distance: 339.8
click at [896, 404] on div "This question is regarding my Alligator Rock WST. I am getting ready to open ba…" at bounding box center [765, 321] width 315 height 229
drag, startPoint x: 896, startPoint y: 404, endPoint x: 805, endPoint y: 374, distance: 95.9
click at [805, 374] on div "This question is regarding my Alligator Rock WST. I am getting ready to open ba…" at bounding box center [765, 321] width 315 height 229
drag, startPoint x: 610, startPoint y: 219, endPoint x: 865, endPoint y: 413, distance: 320.7
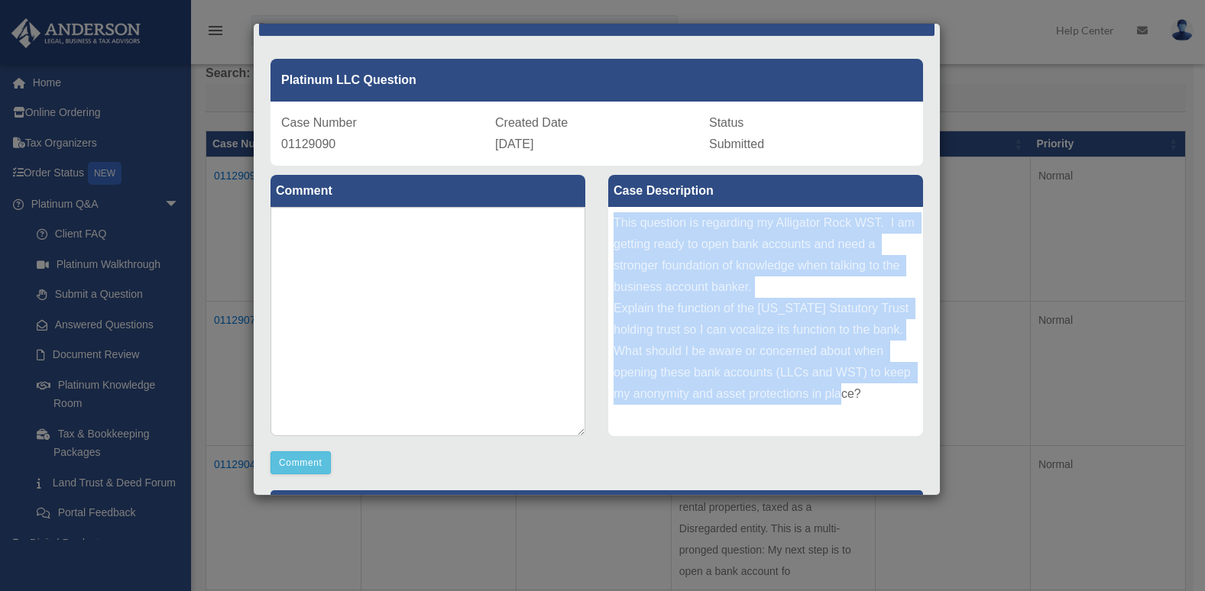
click at [865, 413] on div "This question is regarding my Alligator Rock WST. I am getting ready to open ba…" at bounding box center [765, 321] width 315 height 229
copy div "This question is regarding my Alligator Rock WST. I am getting ready to open ba…"
click at [879, 407] on div "This question is regarding my Alligator Rock WST. I am getting ready to open ba…" at bounding box center [765, 321] width 315 height 229
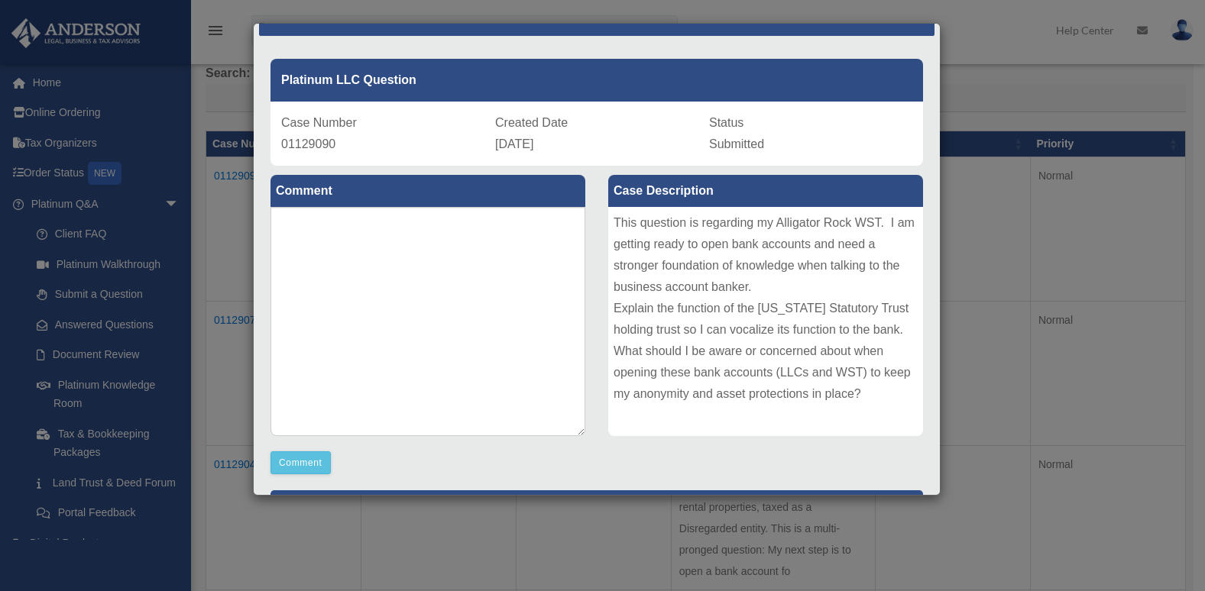
scroll to position [0, 0]
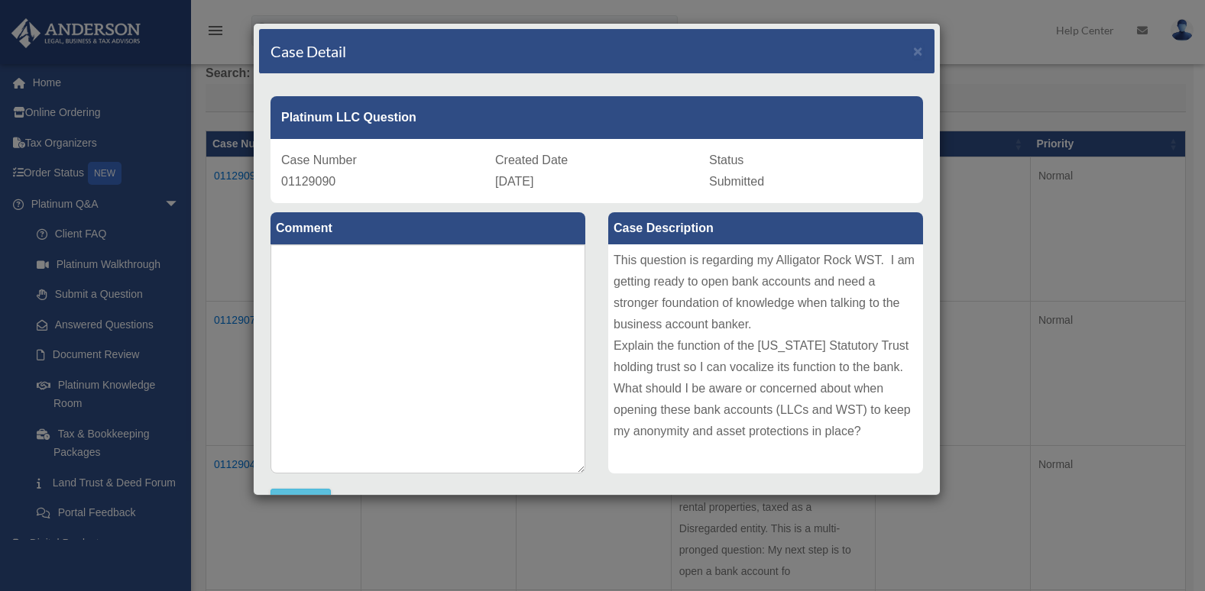
click at [1055, 242] on div "Case Detail × Platinum LLC Question Case Number 01129090 Created Date September…" at bounding box center [602, 295] width 1205 height 591
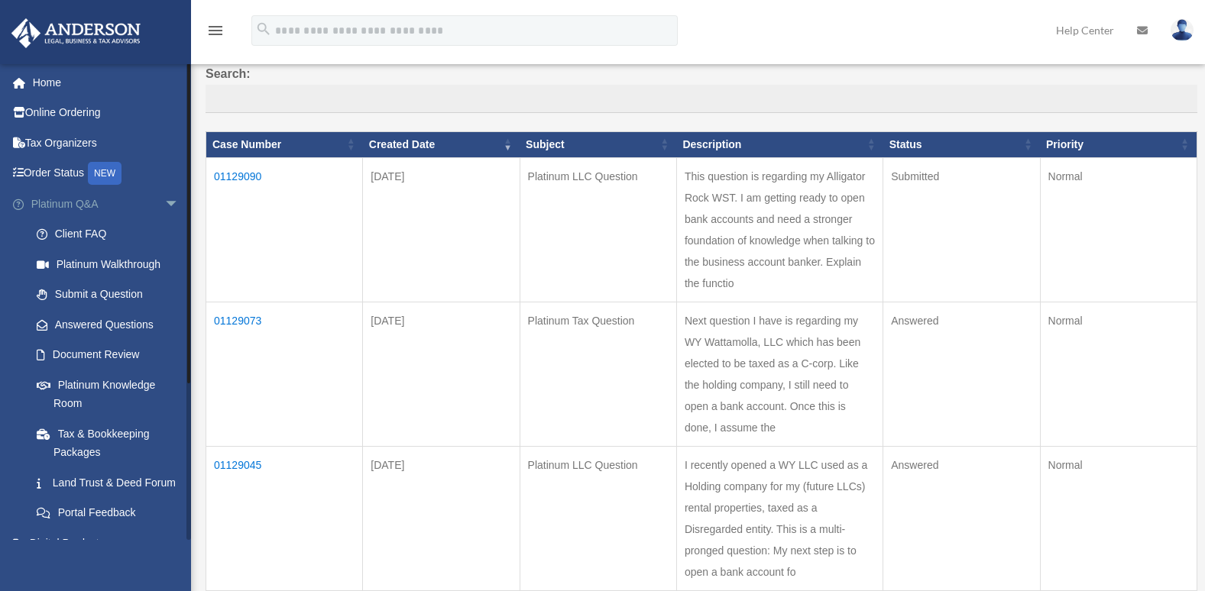
click at [164, 204] on span "arrow_drop_down" at bounding box center [179, 204] width 31 height 31
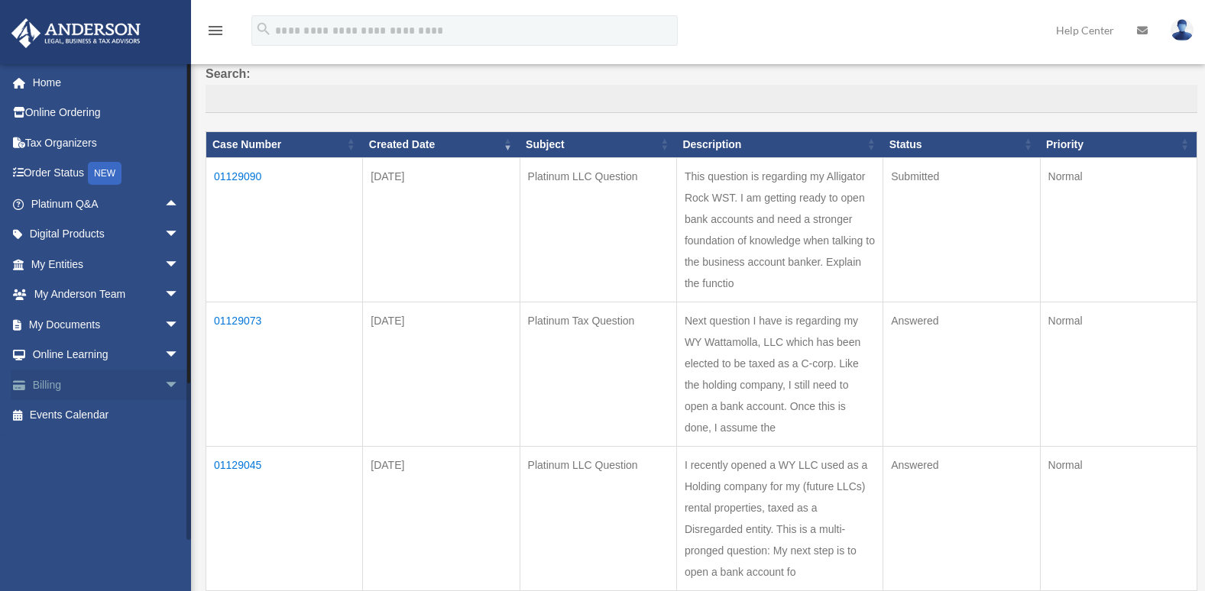
click at [164, 384] on span "arrow_drop_down" at bounding box center [179, 385] width 31 height 31
click at [108, 413] on link "$ Open Invoices" at bounding box center [111, 415] width 181 height 31
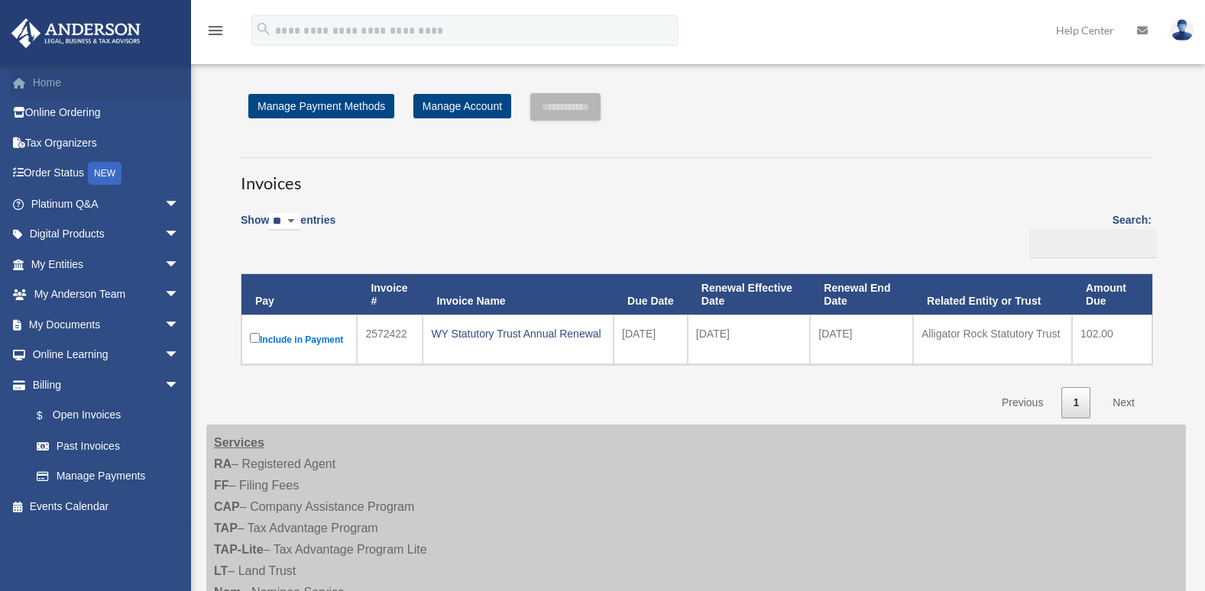
click at [44, 83] on link "Home" at bounding box center [107, 82] width 192 height 31
